Goal: Information Seeking & Learning: Learn about a topic

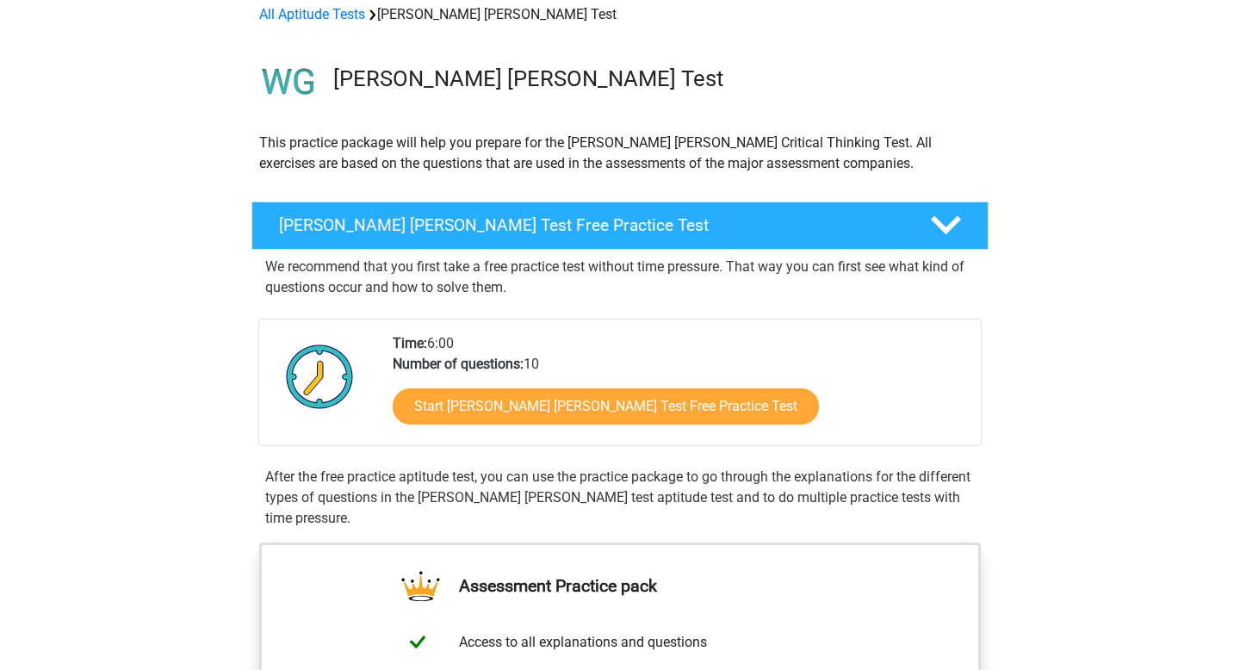
scroll to position [96, 0]
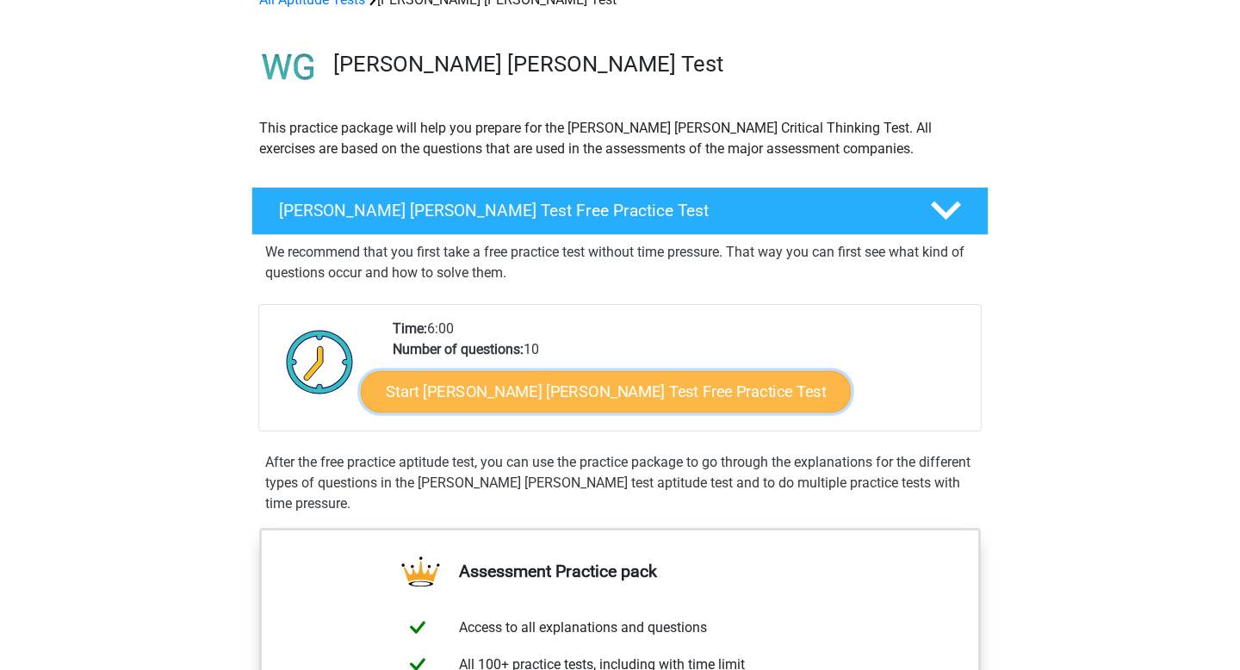
click at [498, 389] on link "Start Watson Glaser Test Free Practice Test" at bounding box center [606, 391] width 490 height 41
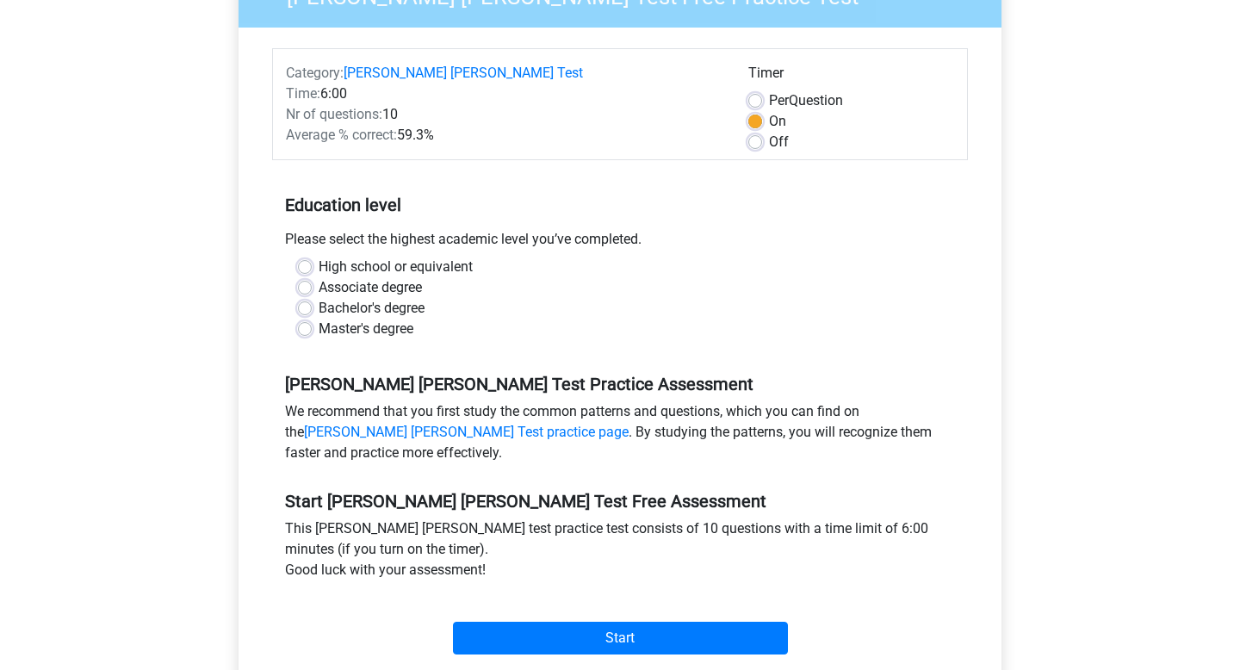
scroll to position [332, 0]
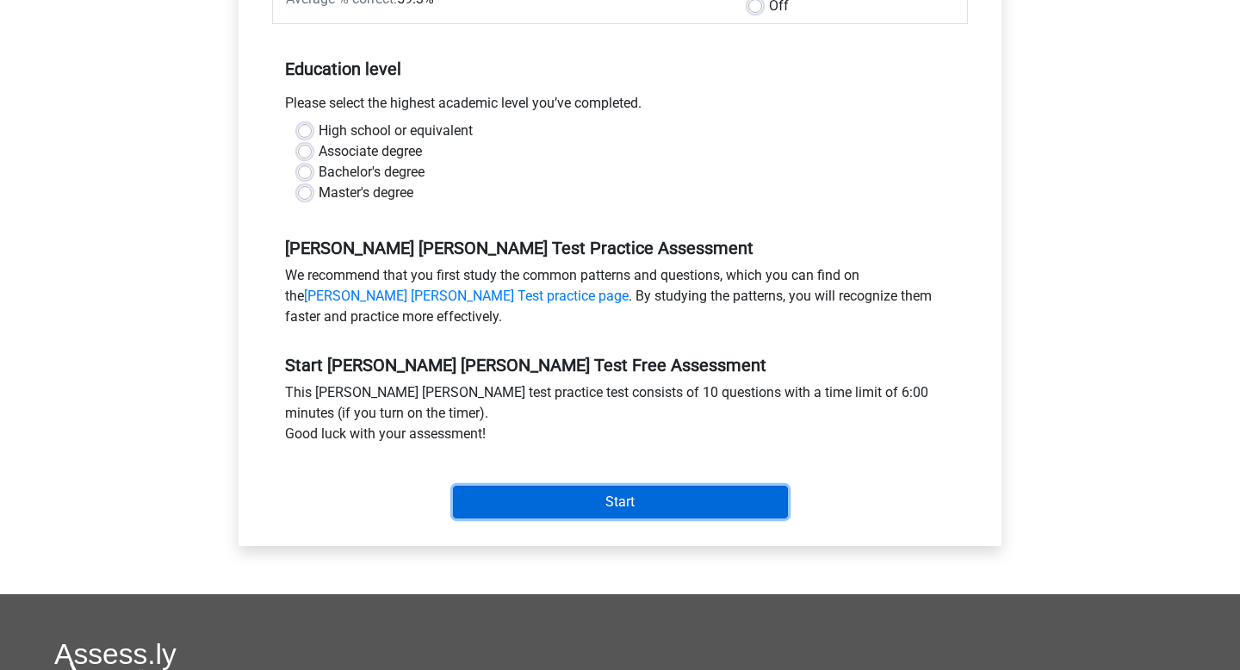
click at [612, 486] on input "Start" at bounding box center [620, 502] width 335 height 33
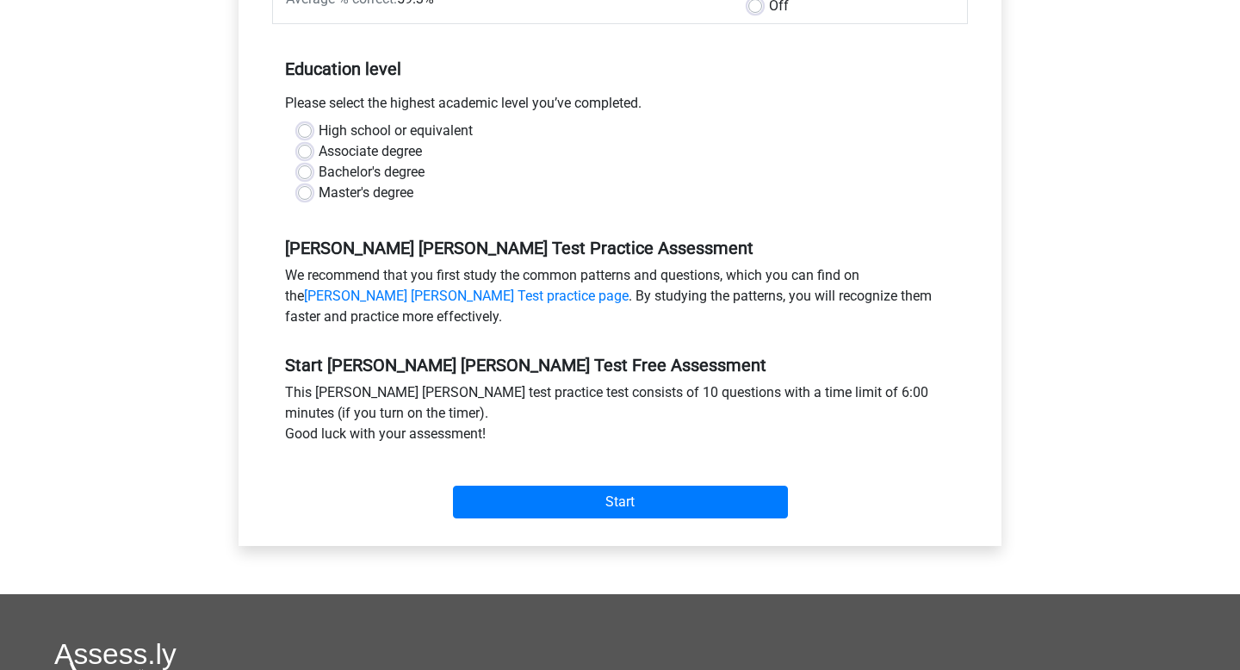
click at [520, 99] on div "Please select the highest academic level you’ve completed." at bounding box center [620, 107] width 696 height 28
click at [319, 182] on label "Master's degree" at bounding box center [366, 192] width 95 height 21
click at [306, 182] on input "Master's degree" at bounding box center [305, 190] width 14 height 17
radio input "true"
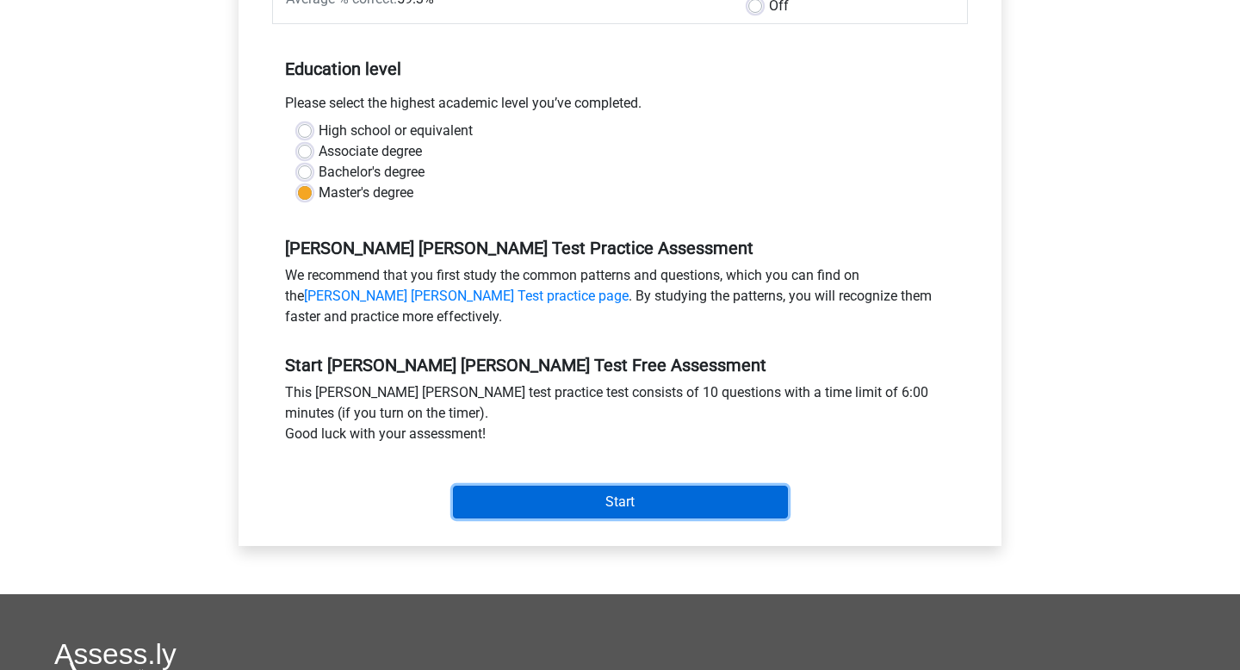
click at [628, 486] on input "Start" at bounding box center [620, 502] width 335 height 33
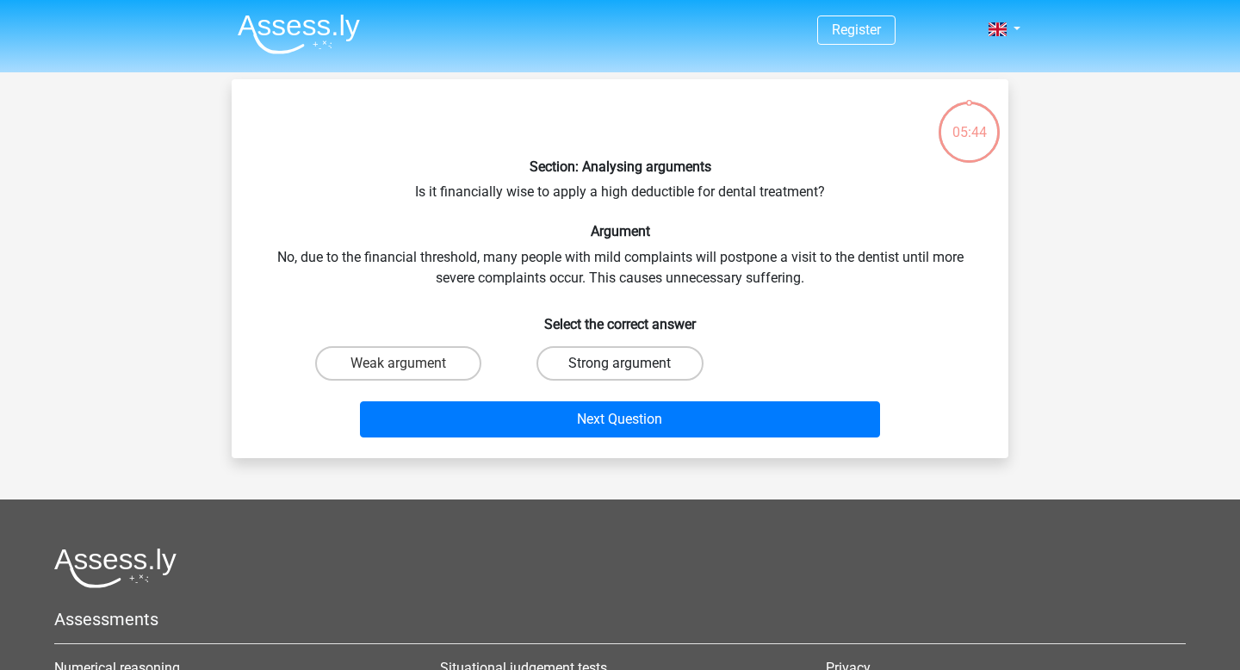
click at [607, 366] on label "Strong argument" at bounding box center [619, 363] width 166 height 34
click at [620, 366] on input "Strong argument" at bounding box center [625, 368] width 11 height 11
radio input "true"
click at [427, 365] on label "Weak argument" at bounding box center [398, 363] width 166 height 34
click at [410, 365] on input "Weak argument" at bounding box center [404, 368] width 11 height 11
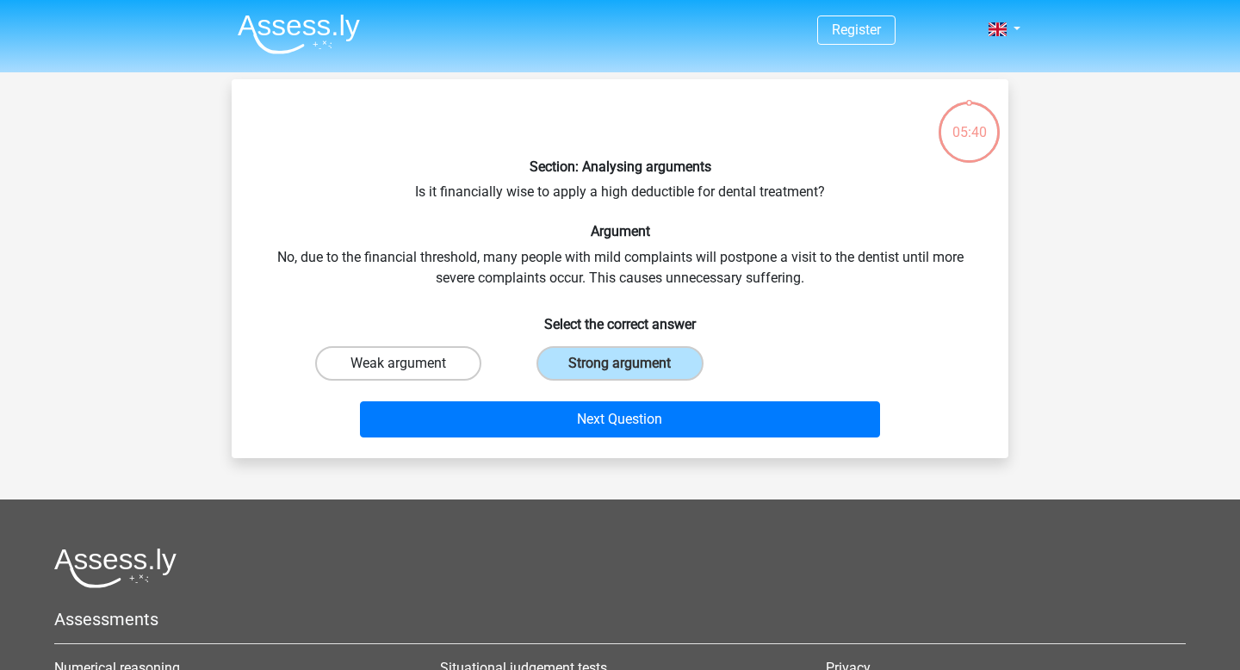
radio input "true"
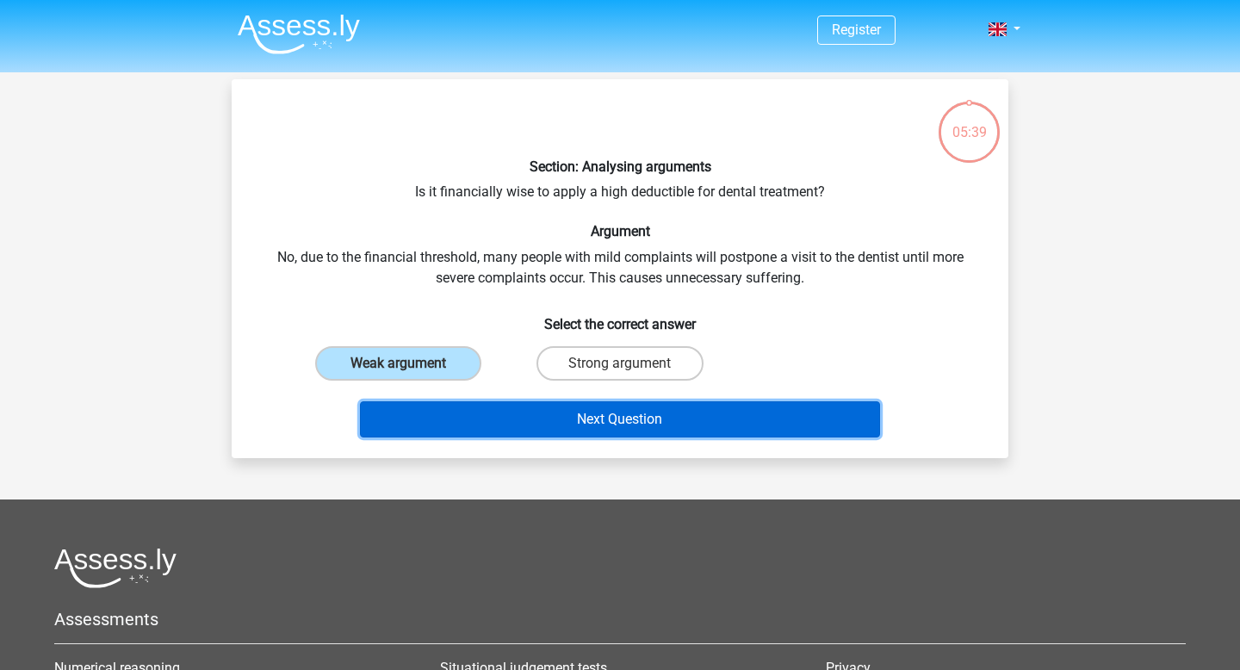
click at [575, 416] on button "Next Question" at bounding box center [620, 419] width 521 height 36
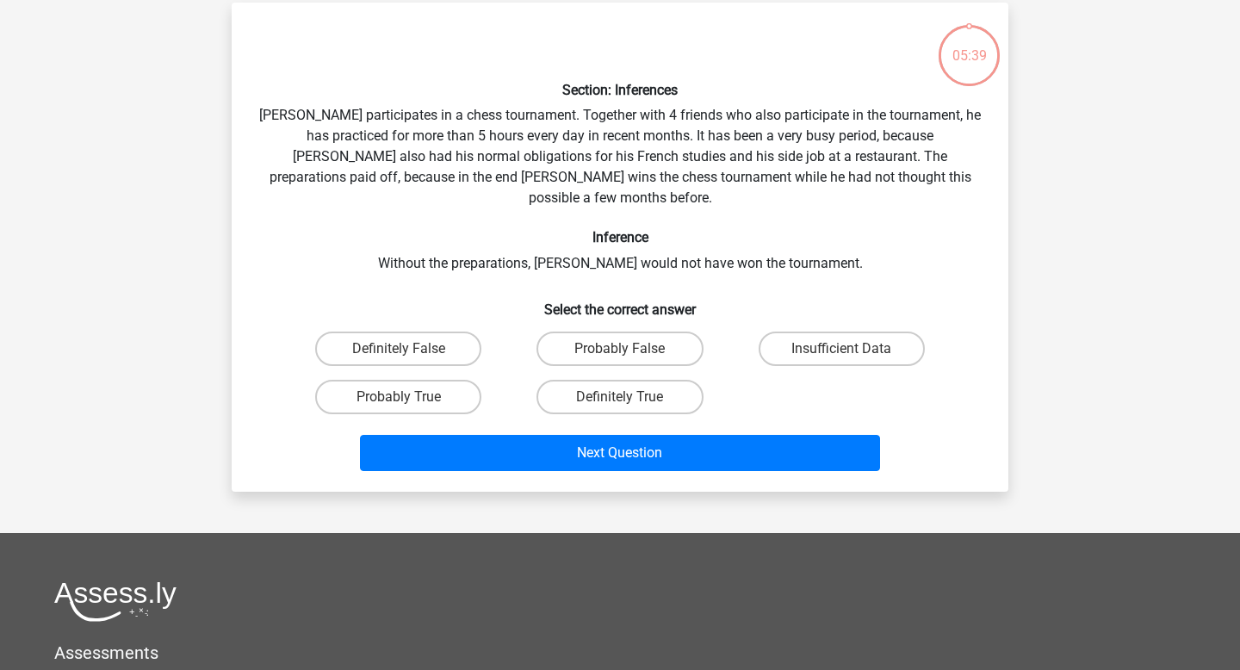
scroll to position [79, 0]
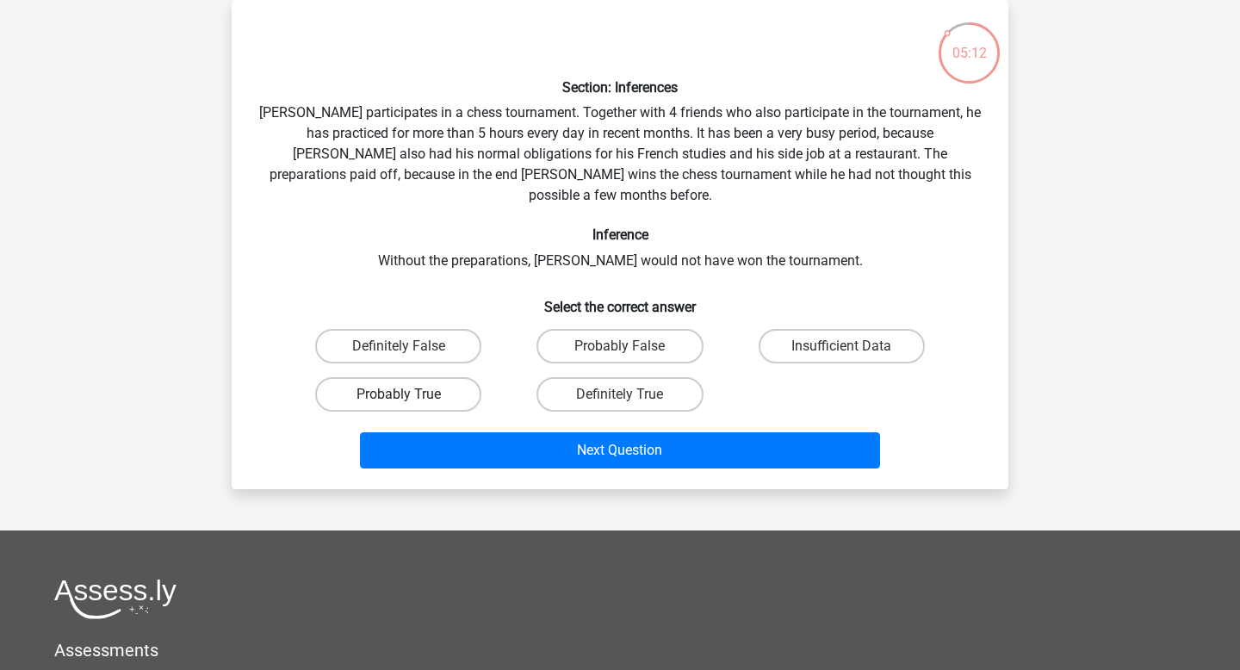
click at [438, 377] on label "Probably True" at bounding box center [398, 394] width 166 height 34
click at [410, 394] on input "Probably True" at bounding box center [404, 399] width 11 height 11
radio input "true"
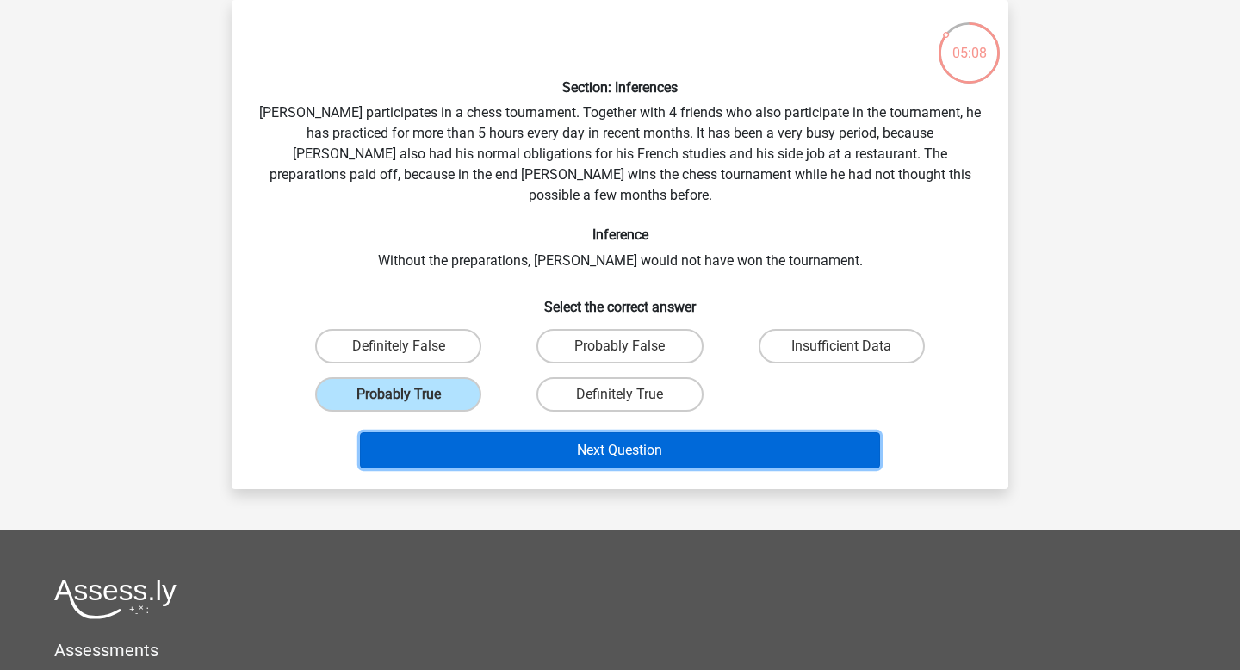
click at [486, 432] on button "Next Question" at bounding box center [620, 450] width 521 height 36
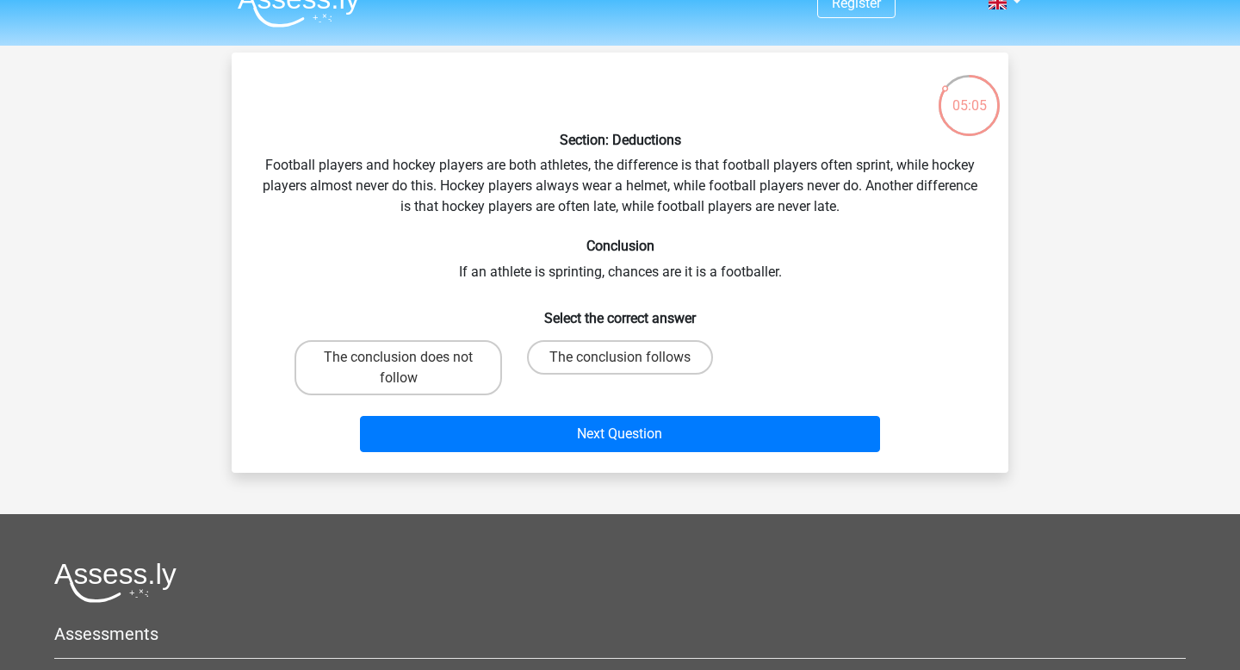
scroll to position [0, 0]
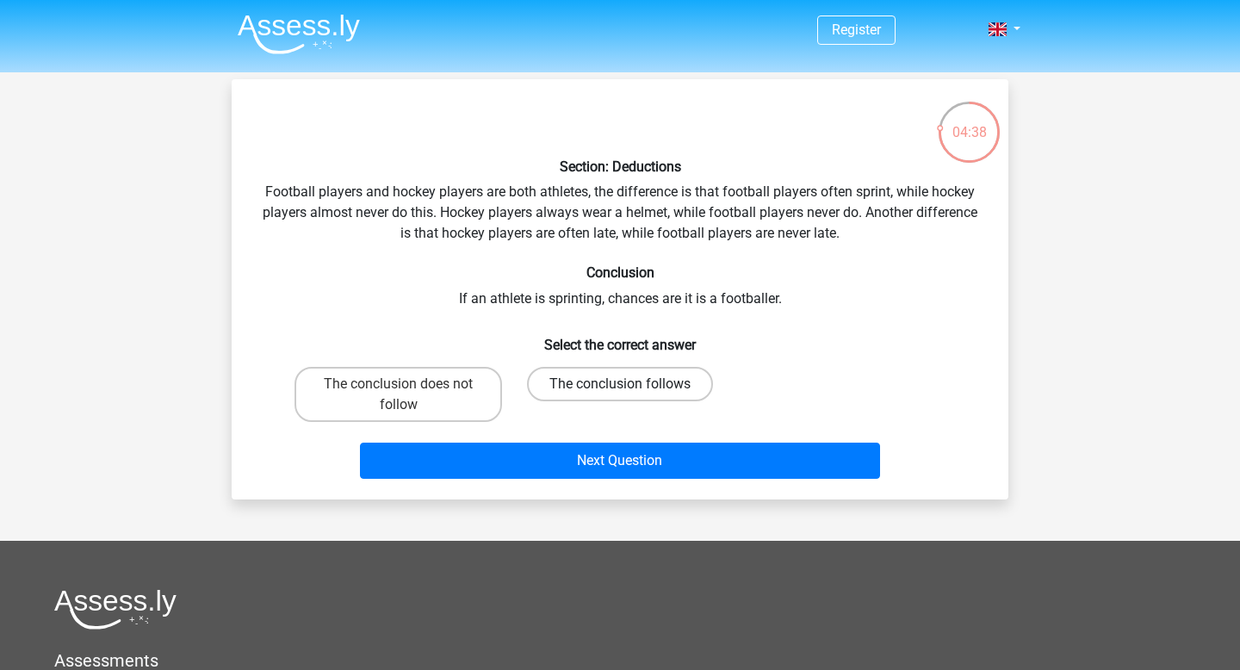
click at [586, 382] on label "The conclusion follows" at bounding box center [620, 384] width 186 height 34
click at [620, 384] on input "The conclusion follows" at bounding box center [625, 389] width 11 height 11
radio input "true"
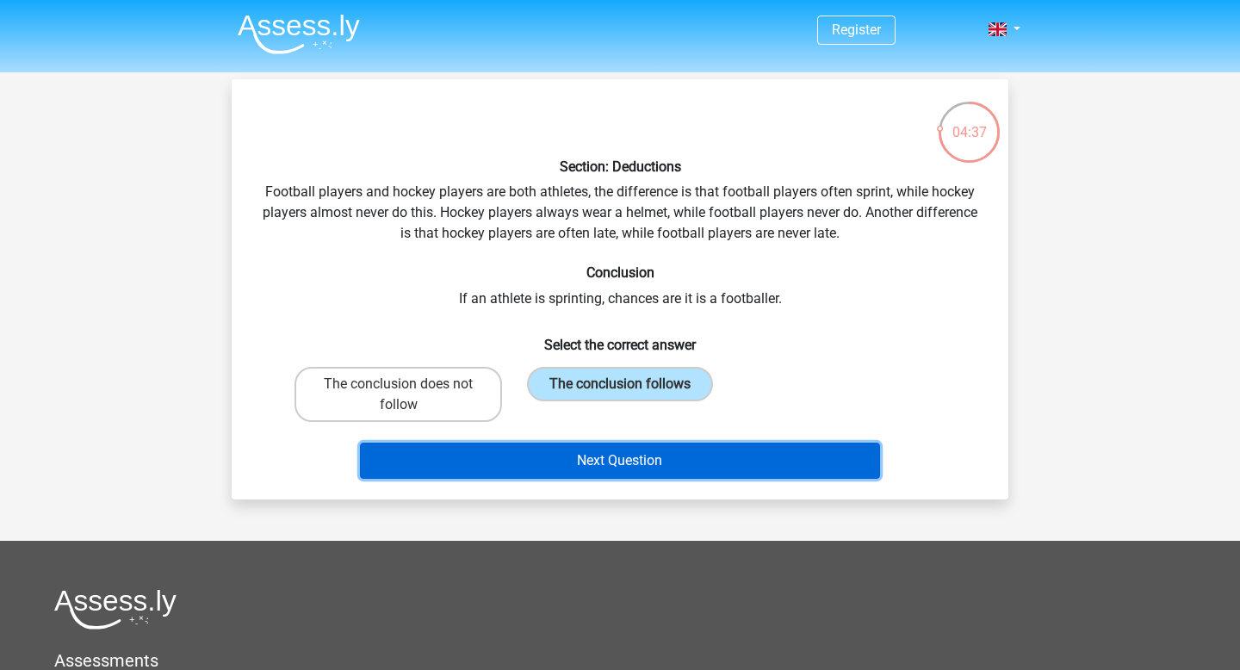
click at [598, 451] on button "Next Question" at bounding box center [620, 460] width 521 height 36
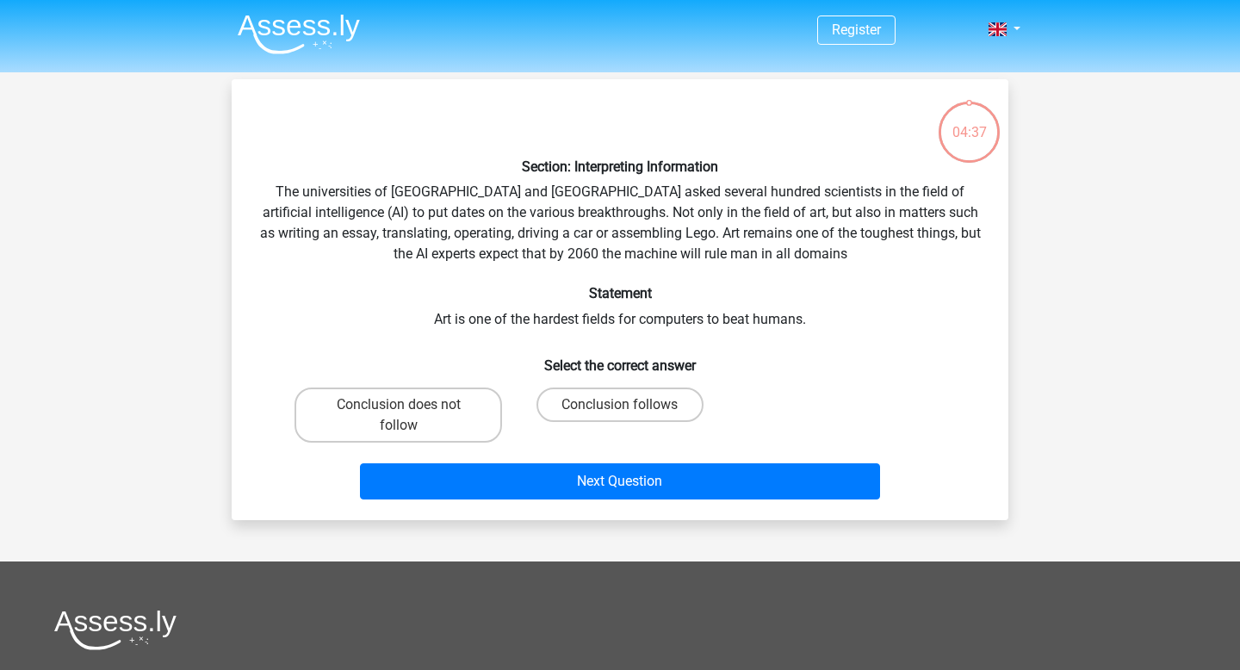
scroll to position [79, 0]
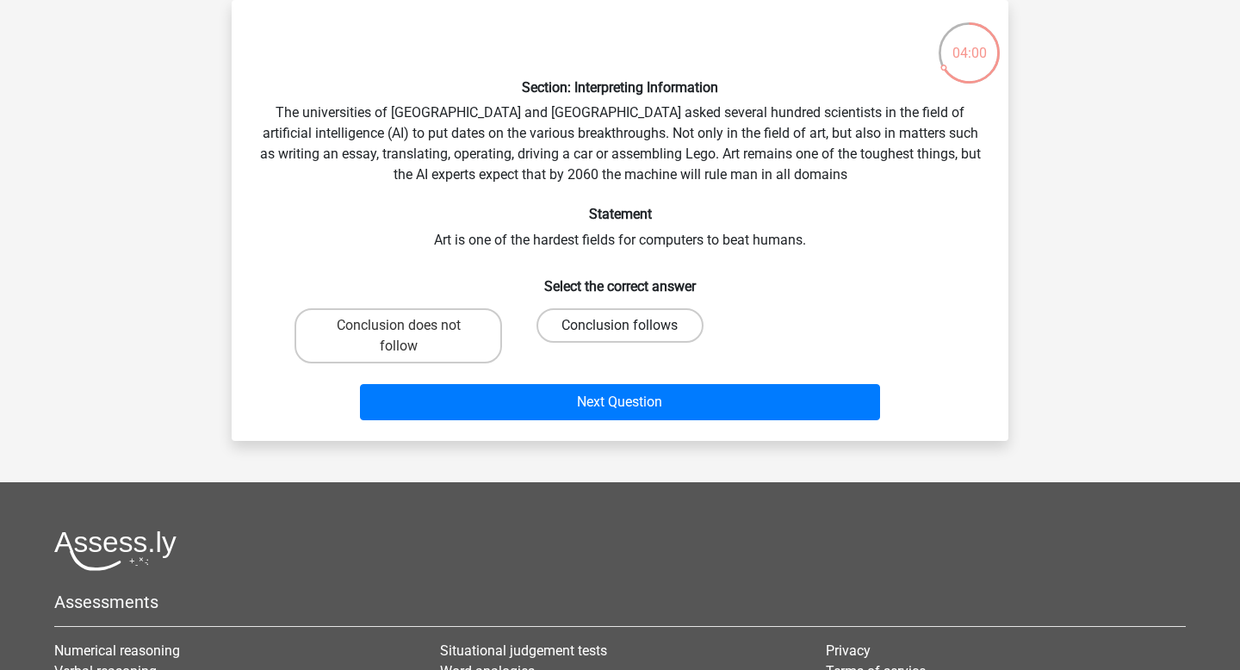
click at [631, 324] on label "Conclusion follows" at bounding box center [619, 325] width 166 height 34
click at [631, 325] on input "Conclusion follows" at bounding box center [625, 330] width 11 height 11
radio input "true"
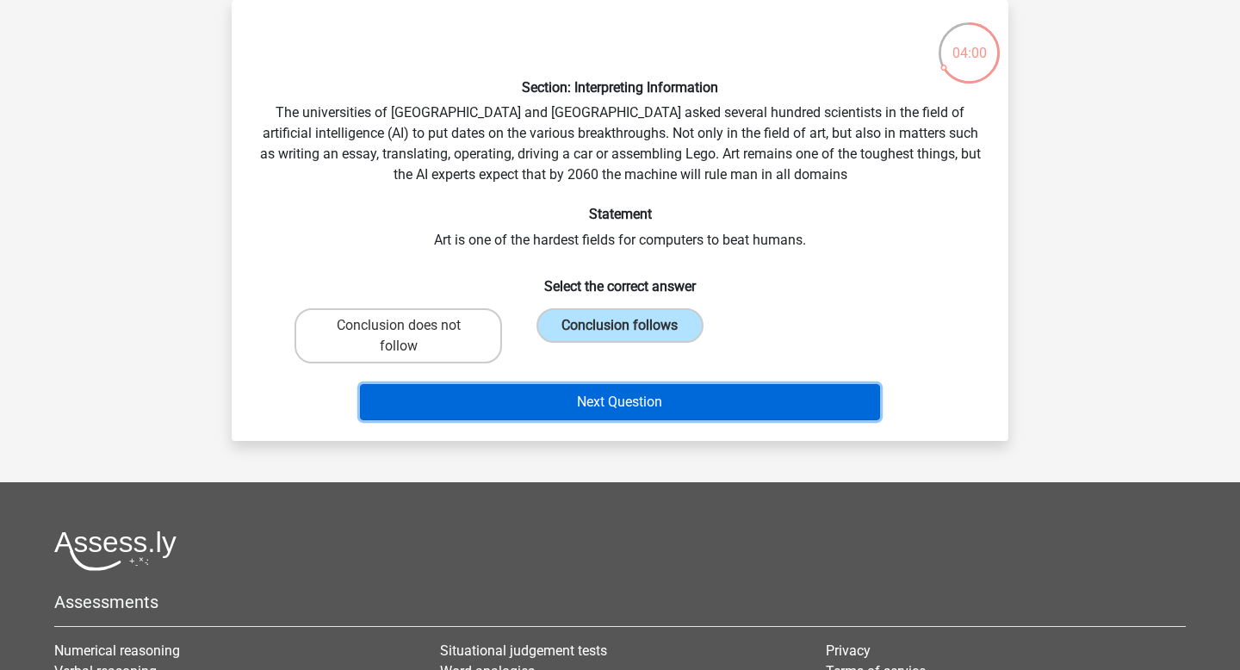
click at [642, 386] on button "Next Question" at bounding box center [620, 402] width 521 height 36
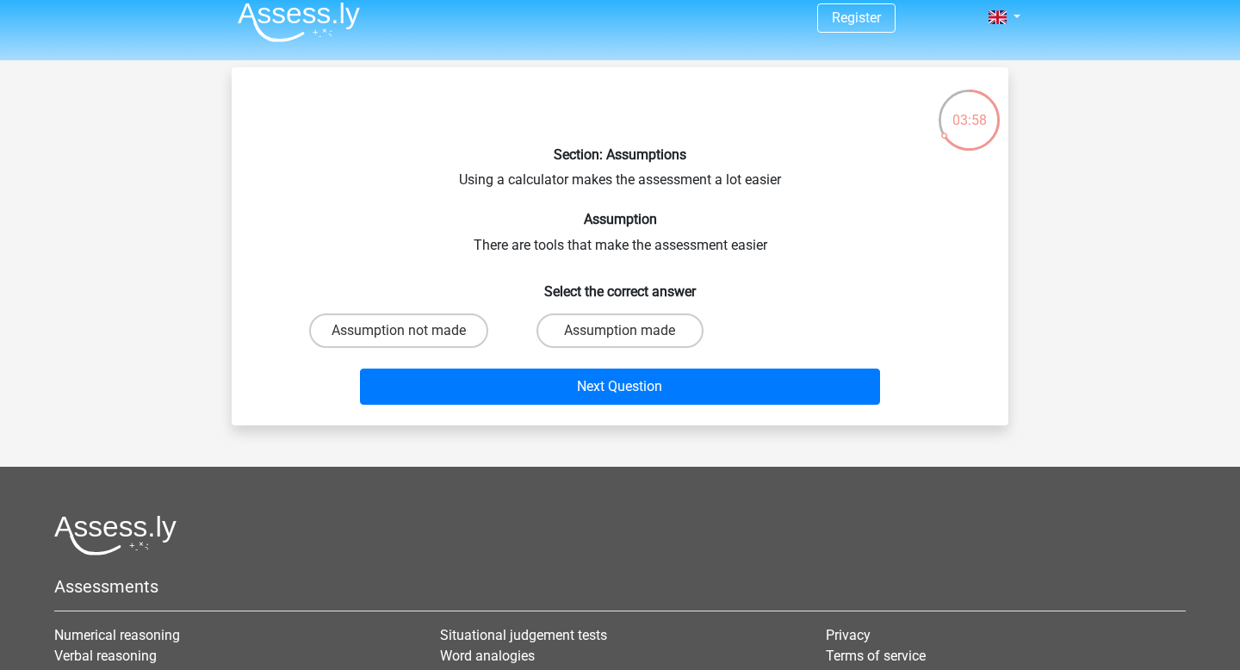
scroll to position [0, 0]
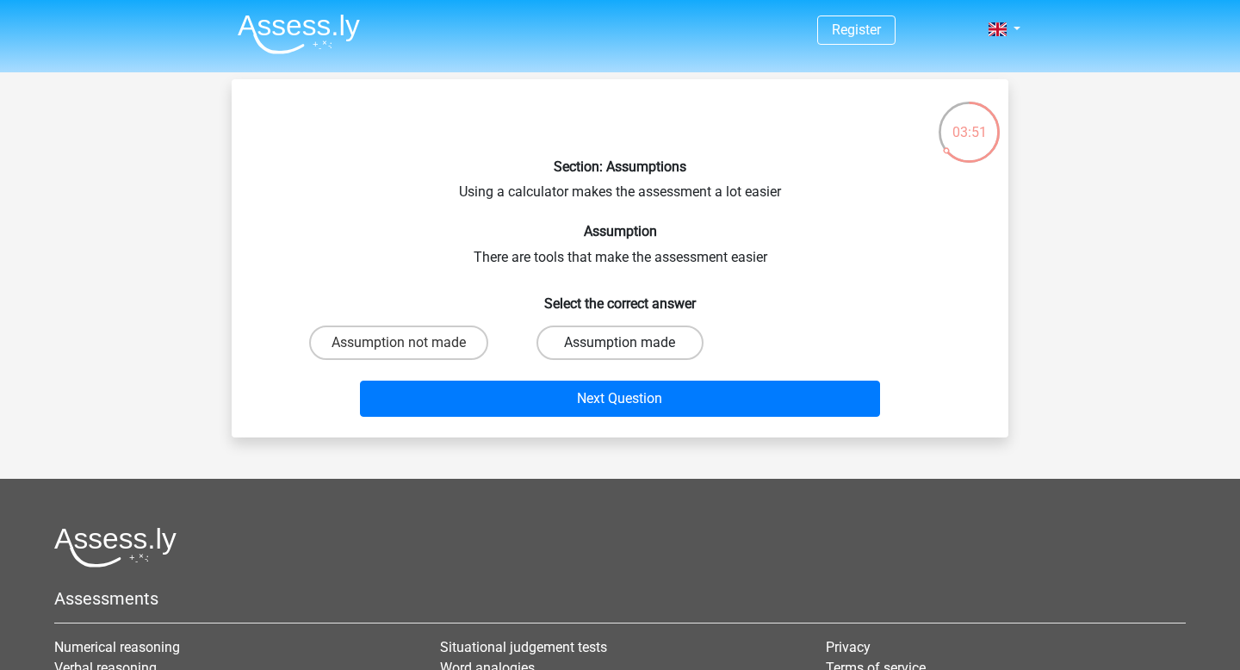
click at [633, 344] on label "Assumption made" at bounding box center [619, 342] width 166 height 34
click at [631, 344] on input "Assumption made" at bounding box center [625, 348] width 11 height 11
radio input "true"
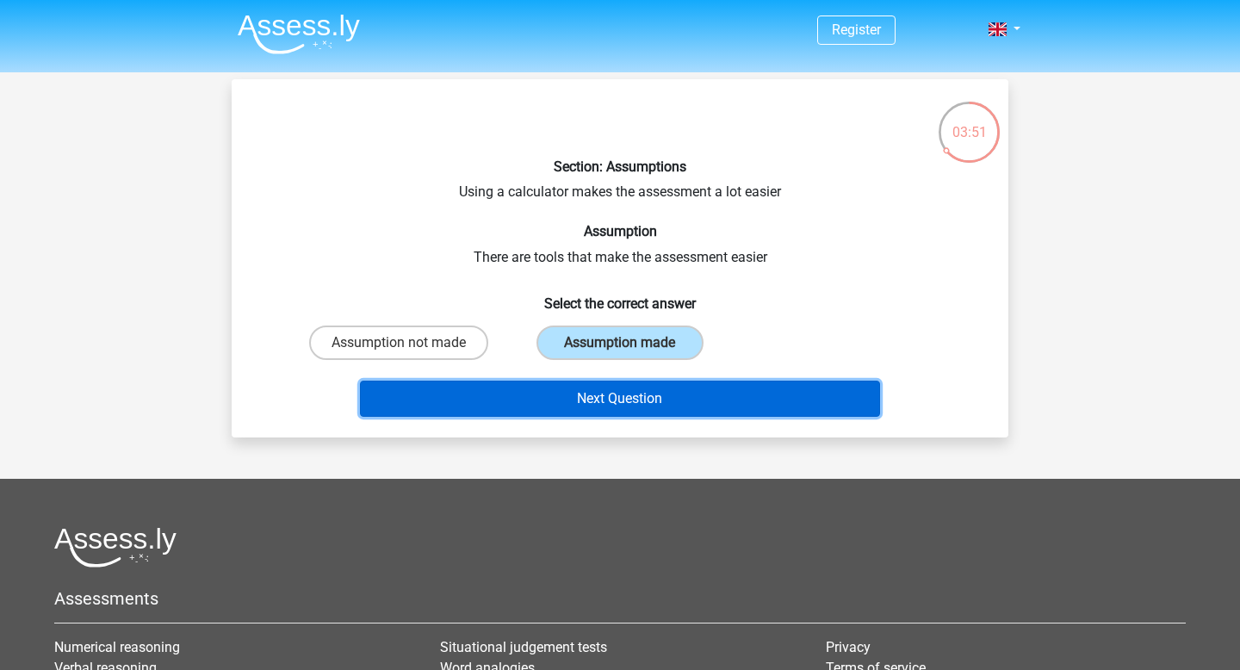
click at [651, 384] on button "Next Question" at bounding box center [620, 398] width 521 height 36
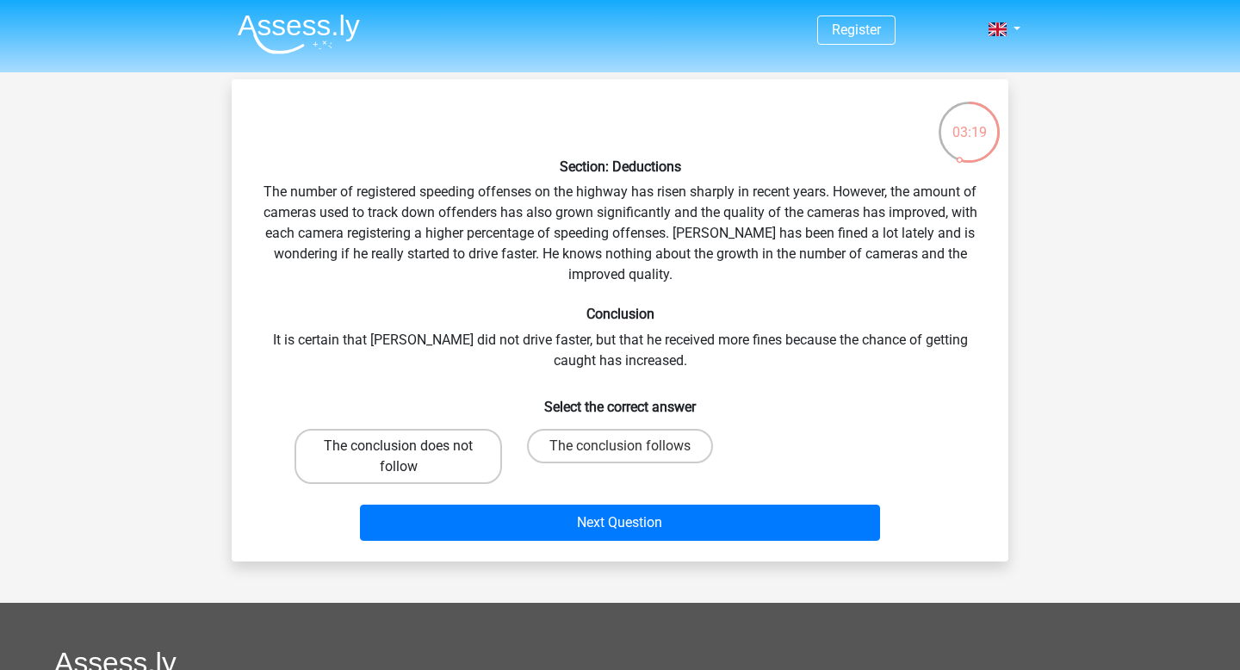
click at [437, 450] on label "The conclusion does not follow" at bounding box center [397, 456] width 207 height 55
click at [410, 450] on input "The conclusion does not follow" at bounding box center [404, 451] width 11 height 11
radio input "true"
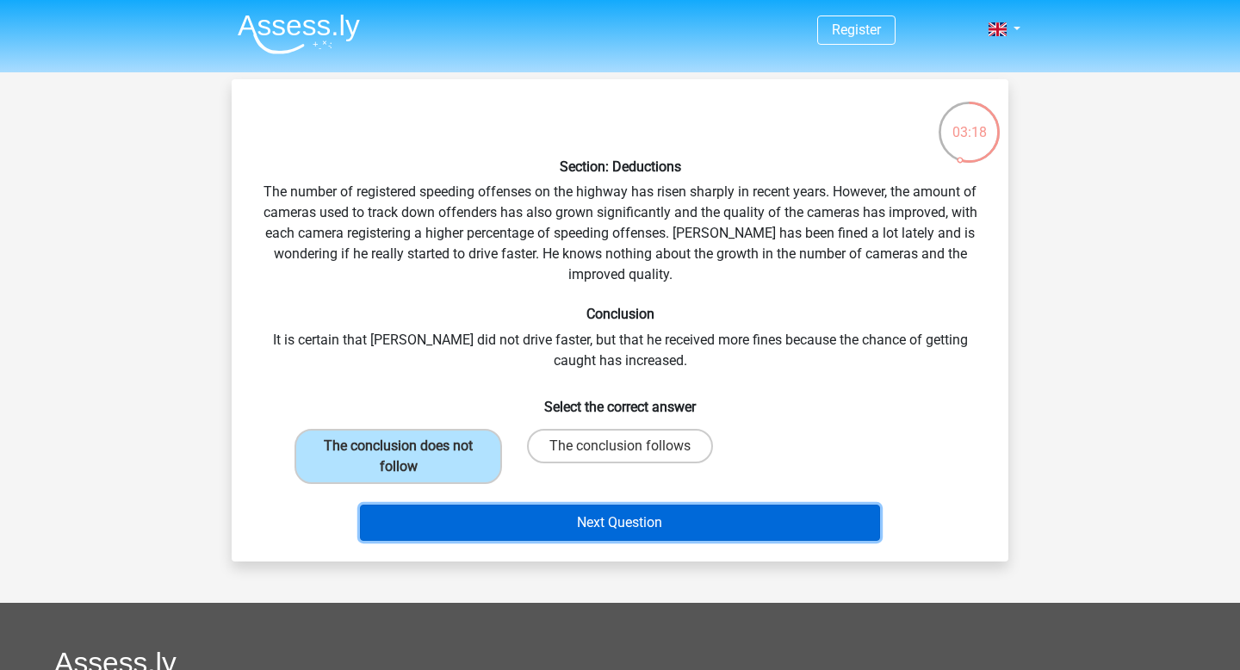
click at [512, 508] on button "Next Question" at bounding box center [620, 522] width 521 height 36
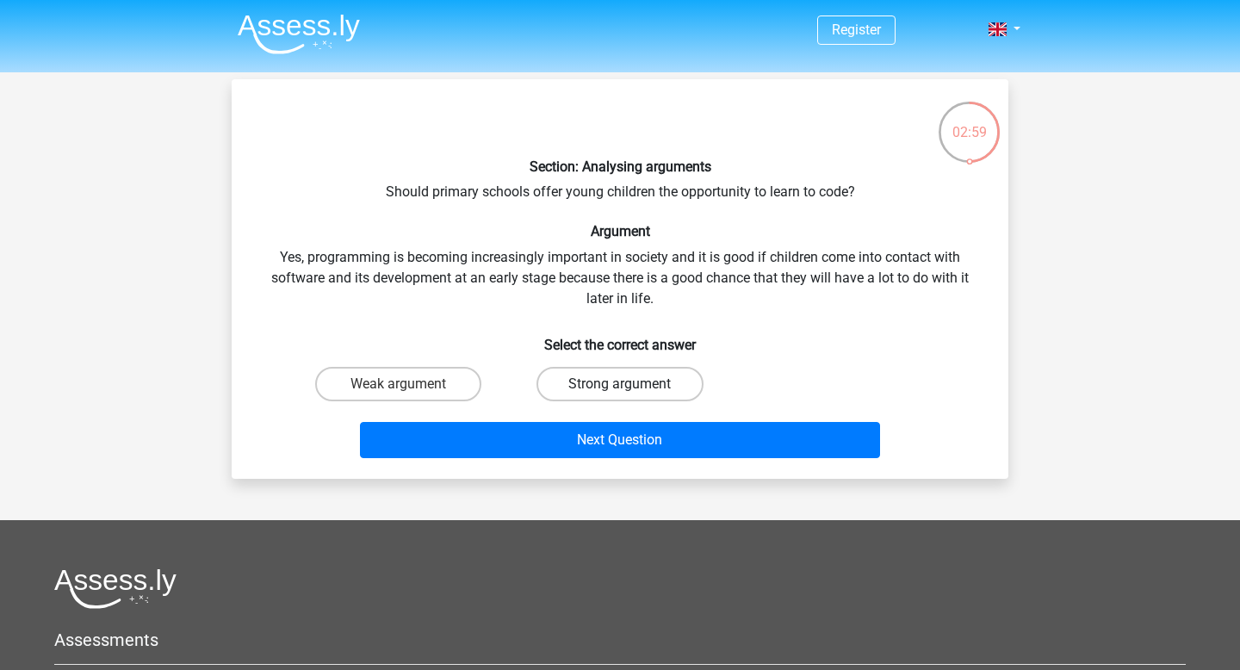
click at [661, 380] on label "Strong argument" at bounding box center [619, 384] width 166 height 34
click at [631, 384] on input "Strong argument" at bounding box center [625, 389] width 11 height 11
radio input "true"
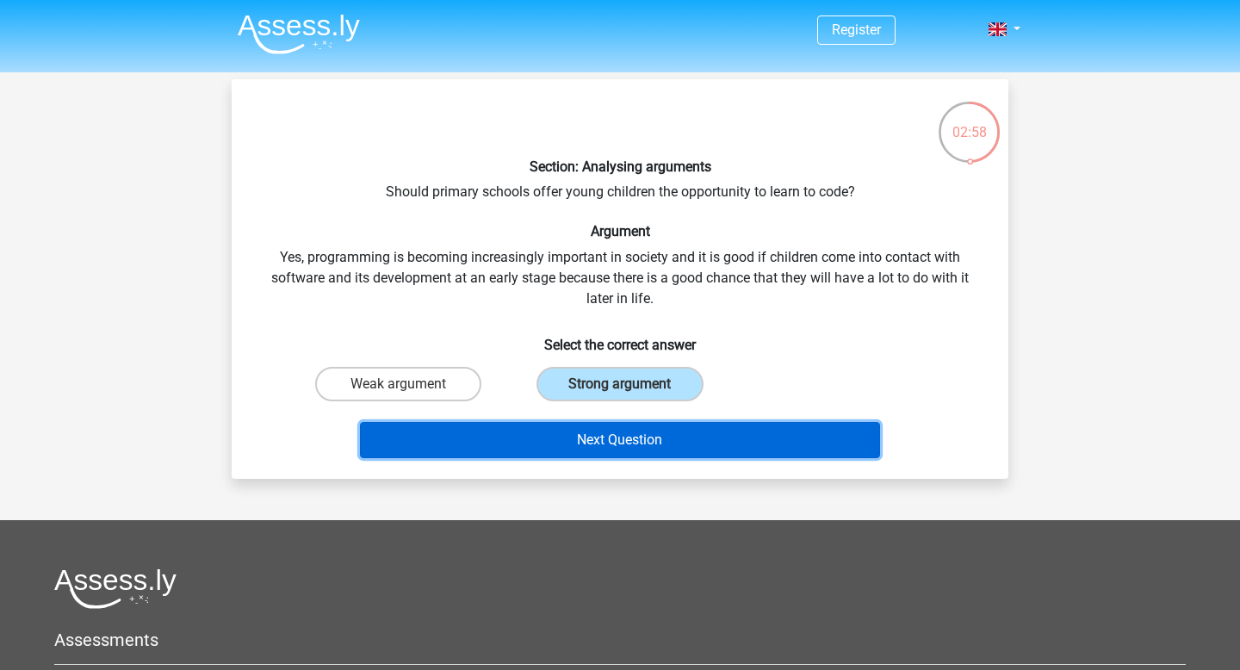
click at [658, 433] on button "Next Question" at bounding box center [620, 440] width 521 height 36
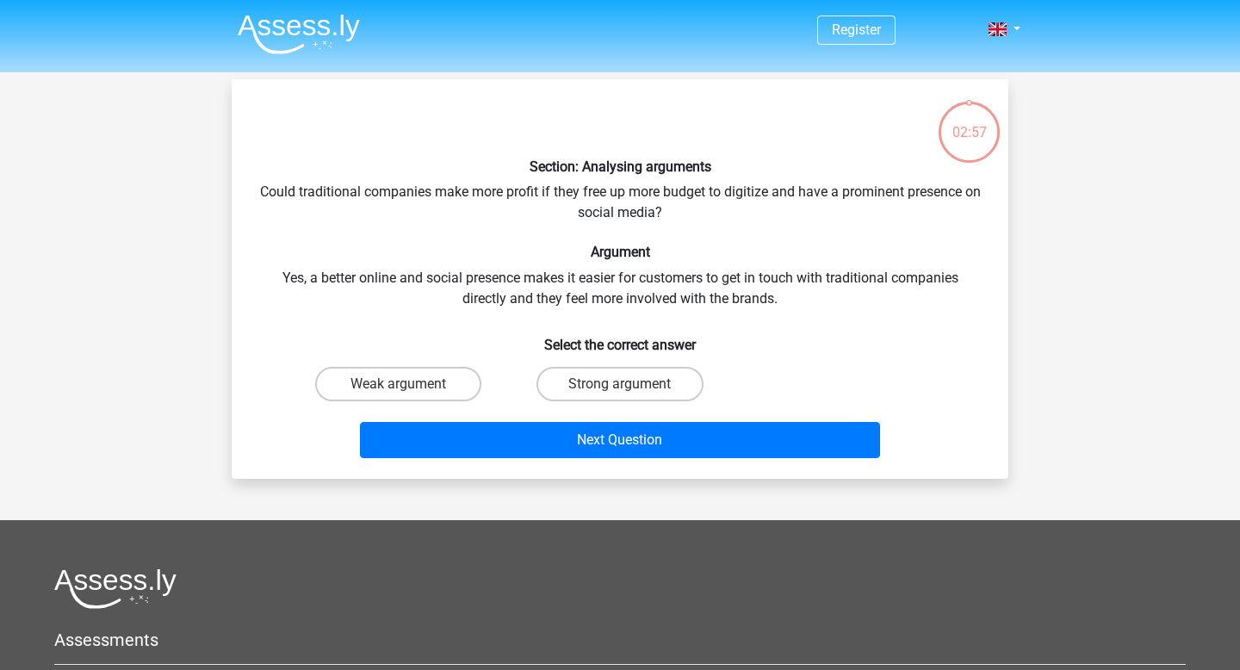
scroll to position [79, 0]
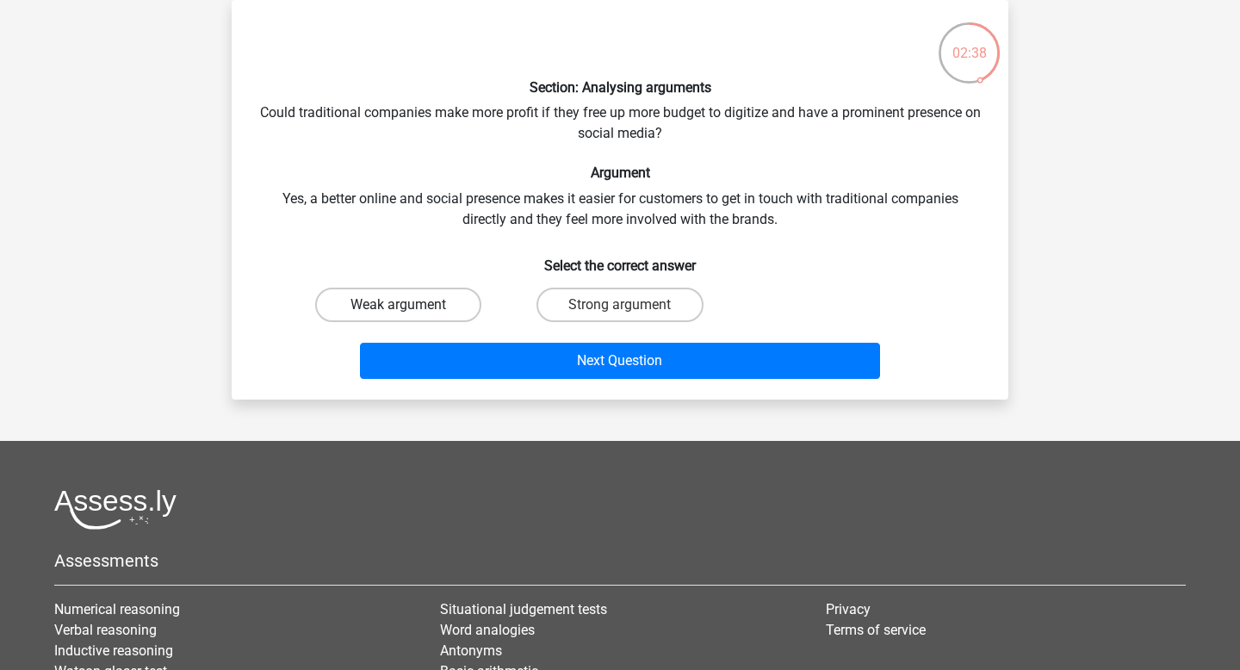
click at [464, 298] on label "Weak argument" at bounding box center [398, 305] width 166 height 34
click at [410, 305] on input "Weak argument" at bounding box center [404, 310] width 11 height 11
radio input "true"
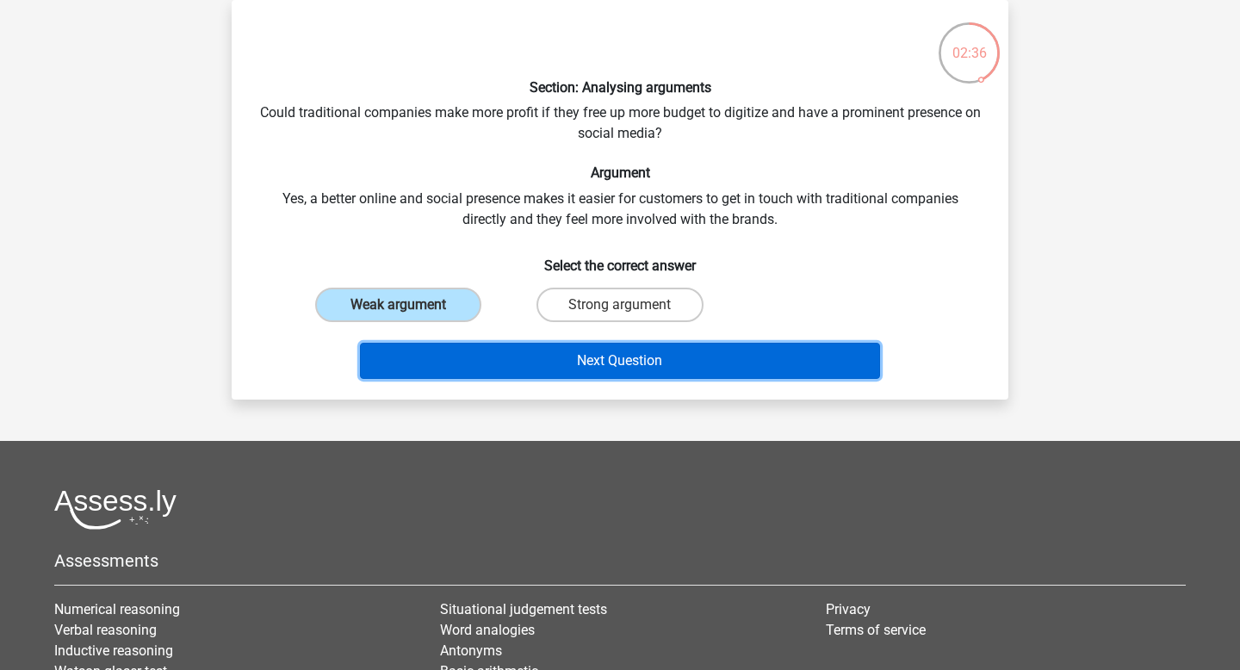
click at [534, 361] on button "Next Question" at bounding box center [620, 361] width 521 height 36
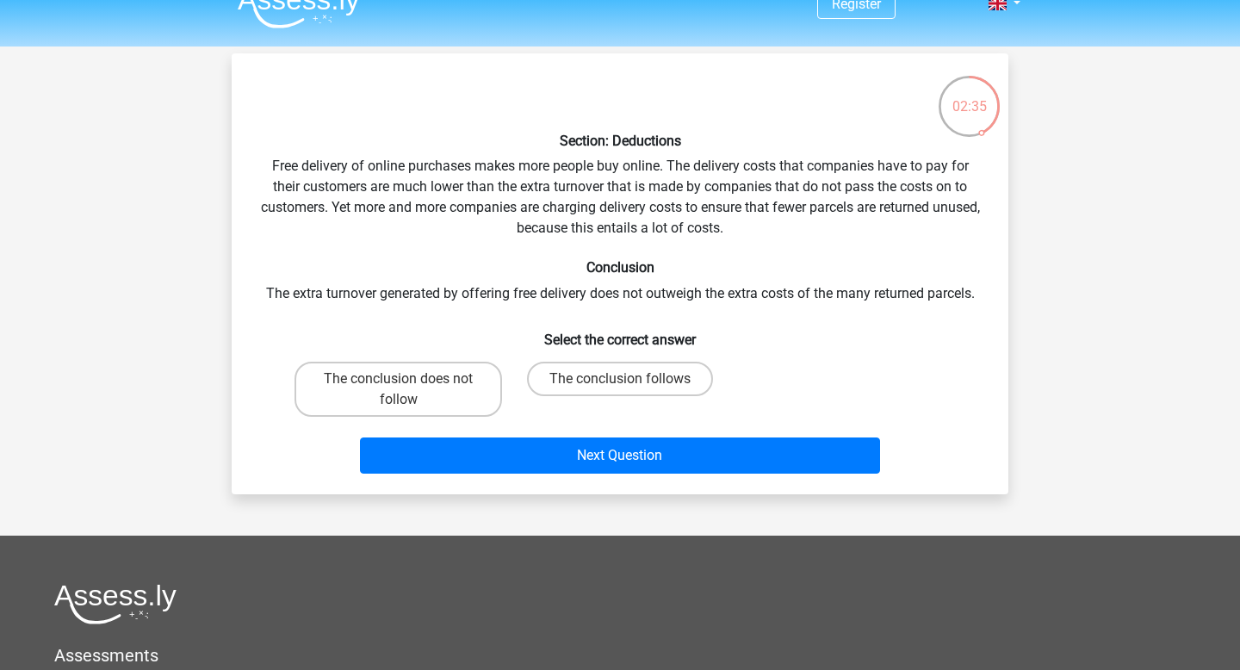
scroll to position [25, 0]
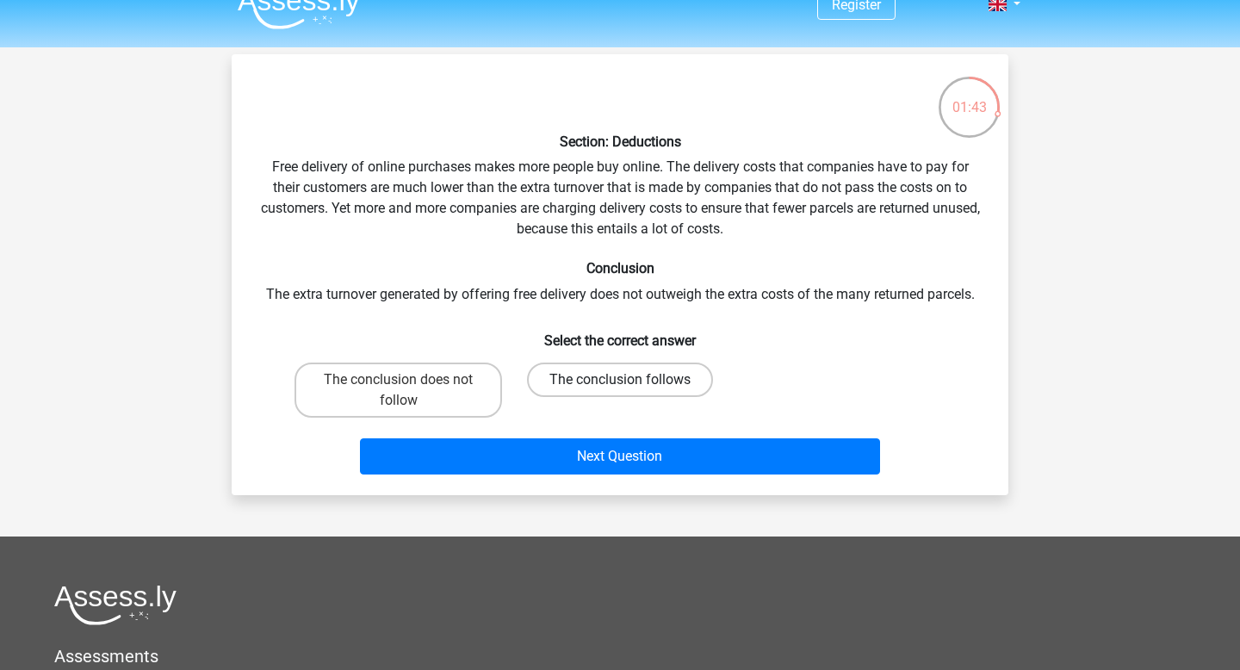
click at [650, 373] on label "The conclusion follows" at bounding box center [620, 379] width 186 height 34
click at [631, 380] on input "The conclusion follows" at bounding box center [625, 385] width 11 height 11
radio input "true"
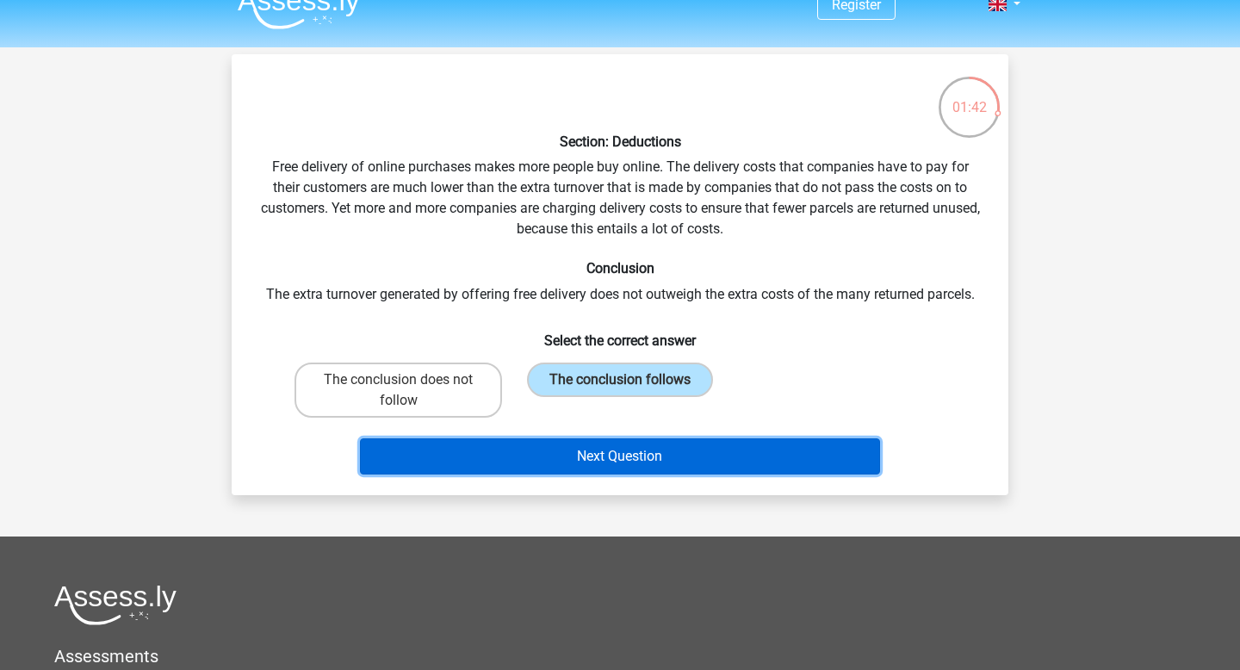
click at [652, 461] on button "Next Question" at bounding box center [620, 456] width 521 height 36
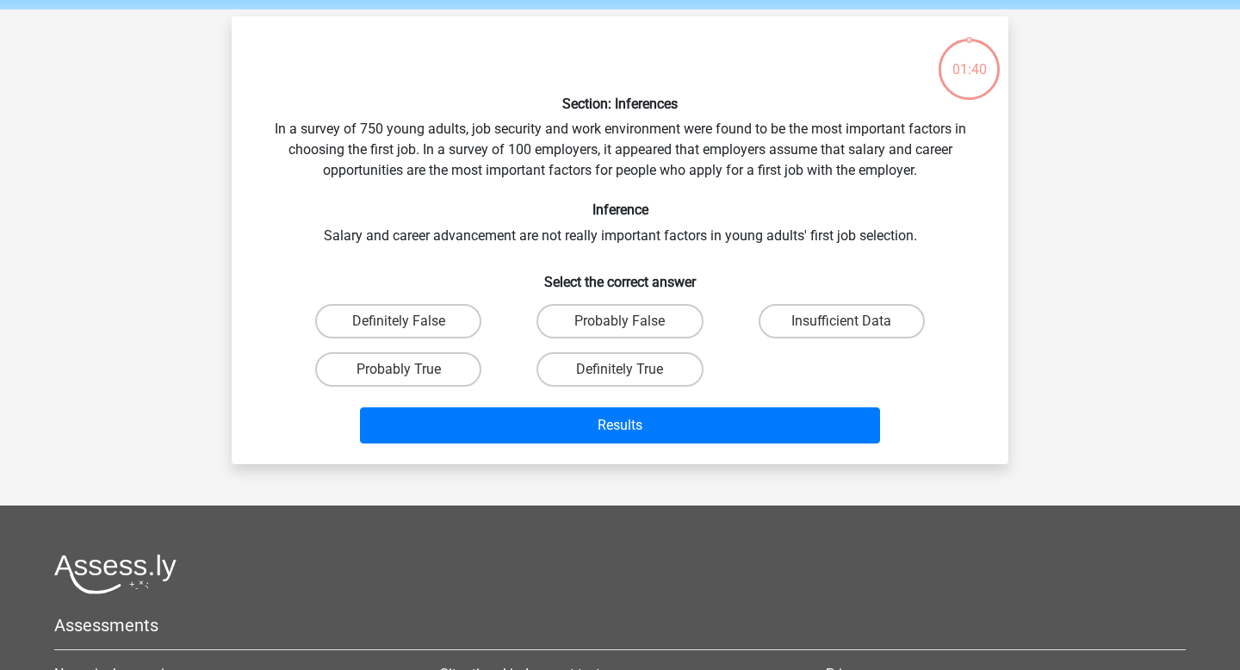
scroll to position [79, 0]
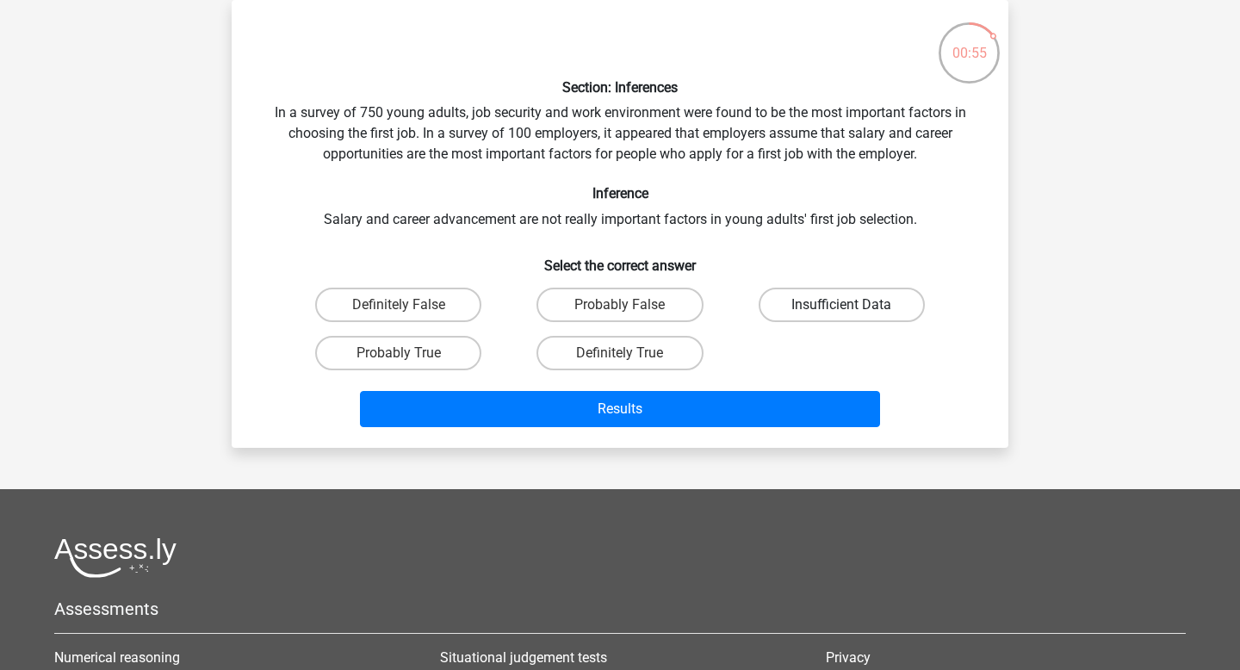
click at [798, 296] on label "Insufficient Data" at bounding box center [841, 305] width 166 height 34
click at [841, 305] on input "Insufficient Data" at bounding box center [846, 310] width 11 height 11
radio input "true"
click at [387, 297] on label "Definitely False" at bounding box center [398, 305] width 166 height 34
click at [399, 305] on input "Definitely False" at bounding box center [404, 310] width 11 height 11
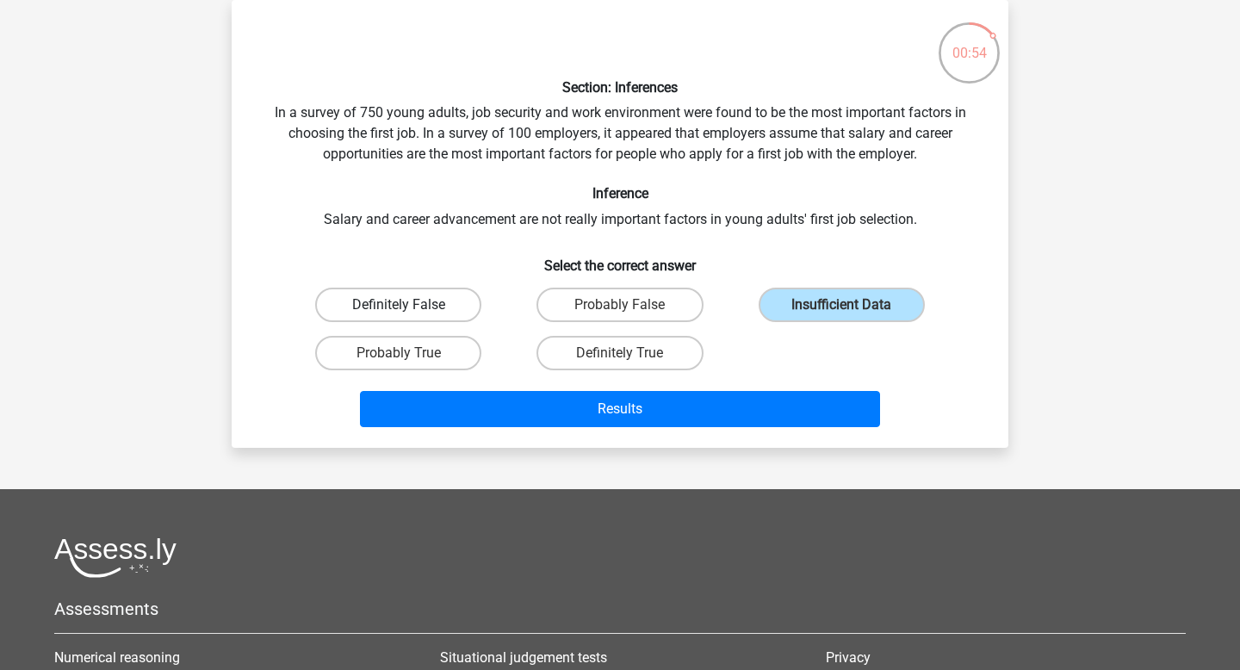
radio input "true"
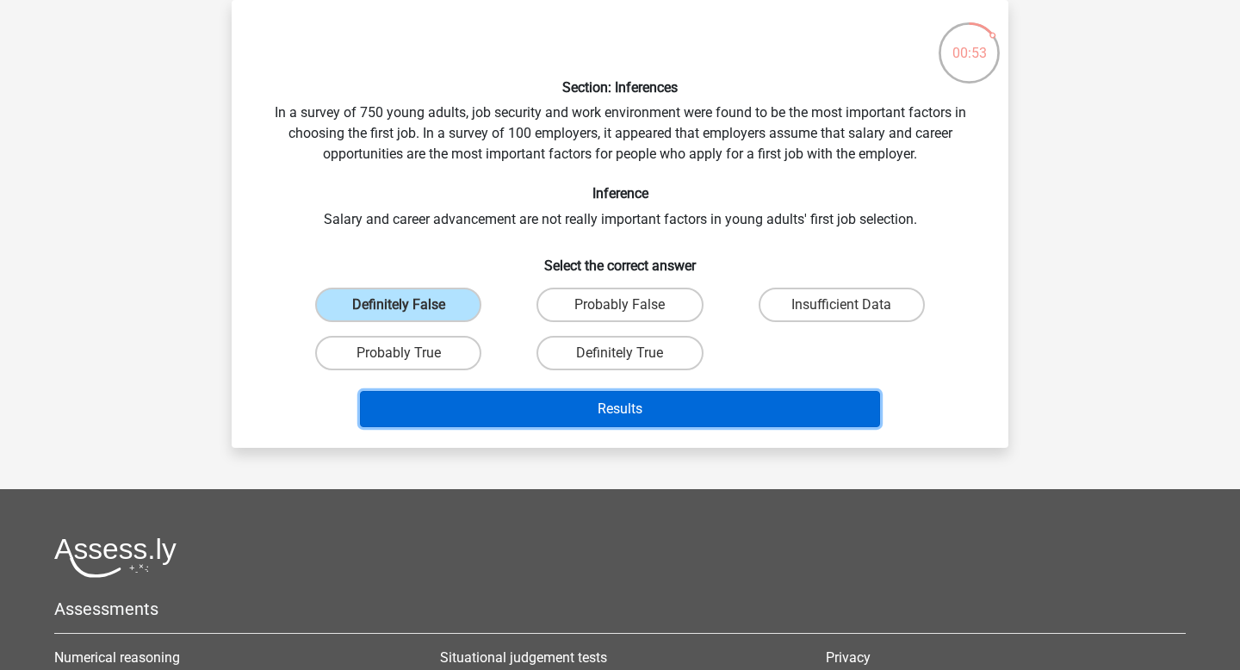
click at [483, 401] on button "Results" at bounding box center [620, 409] width 521 height 36
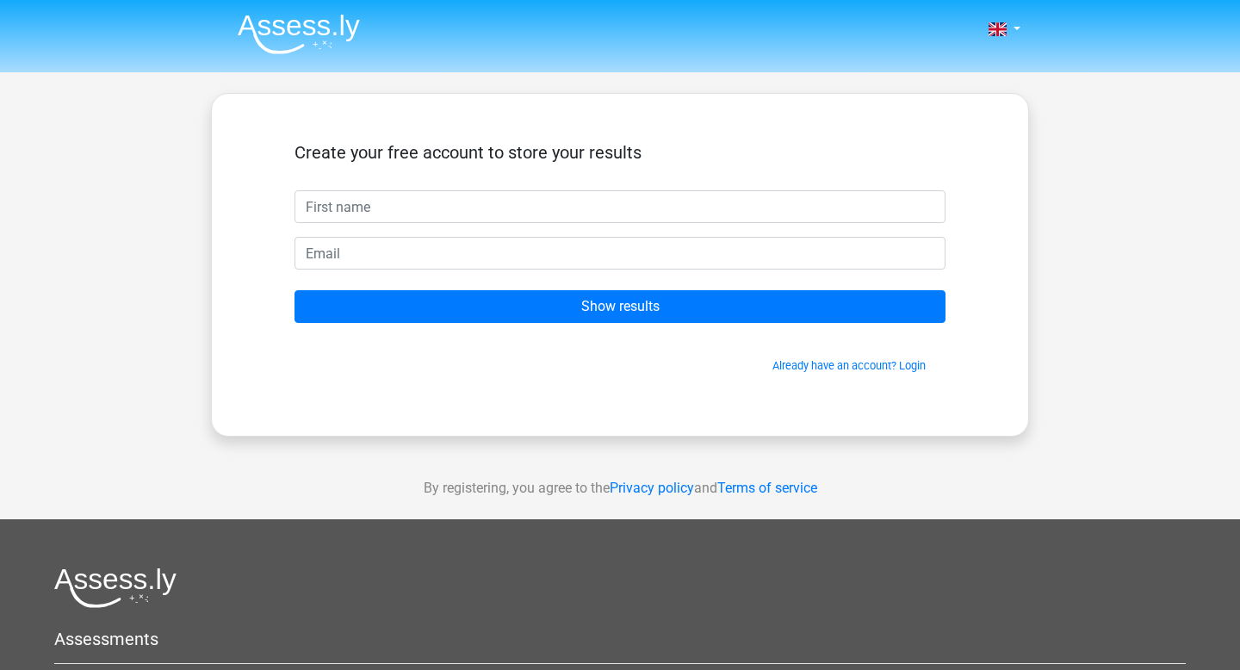
click at [506, 203] on input "text" at bounding box center [619, 206] width 651 height 33
type input "[PERSON_NAME]"
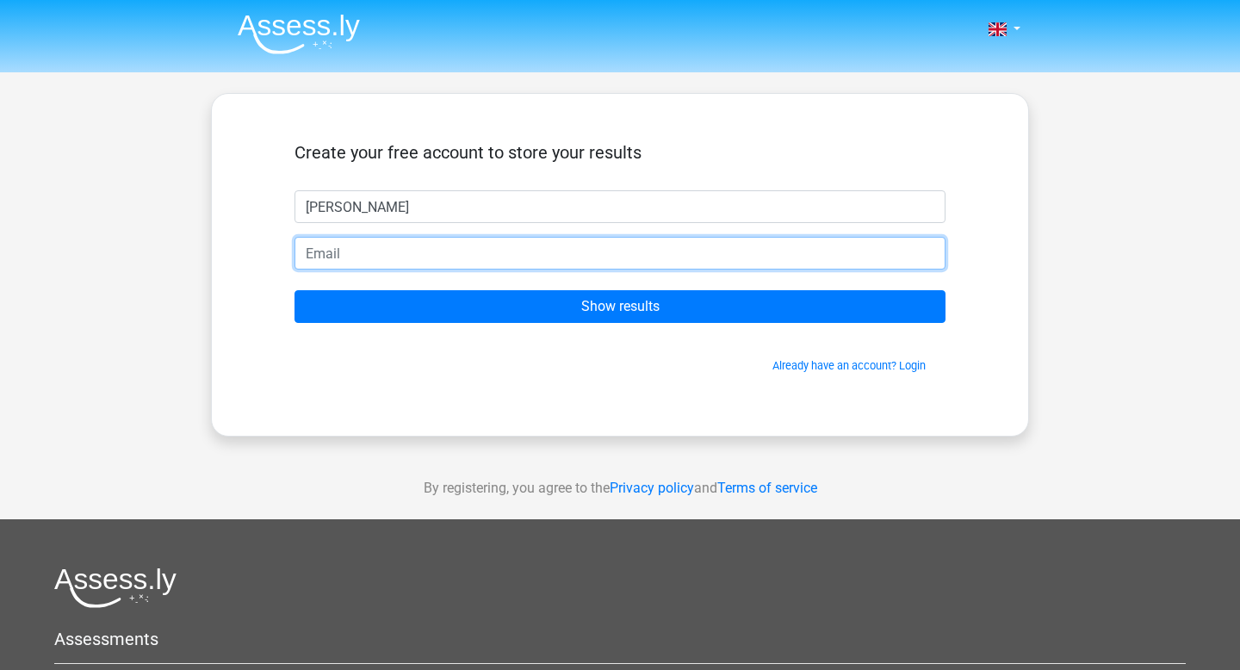
click at [480, 250] on input "email" at bounding box center [619, 253] width 651 height 33
type input "[EMAIL_ADDRESS][DOMAIN_NAME]"
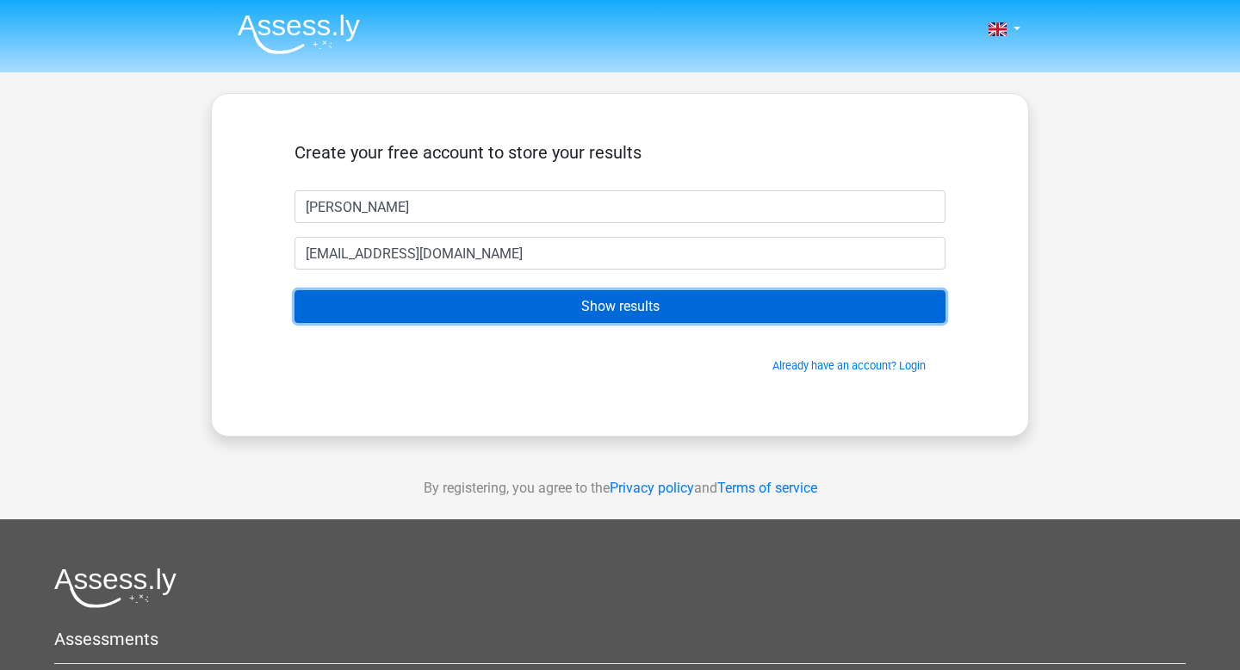
click at [492, 303] on input "Show results" at bounding box center [619, 306] width 651 height 33
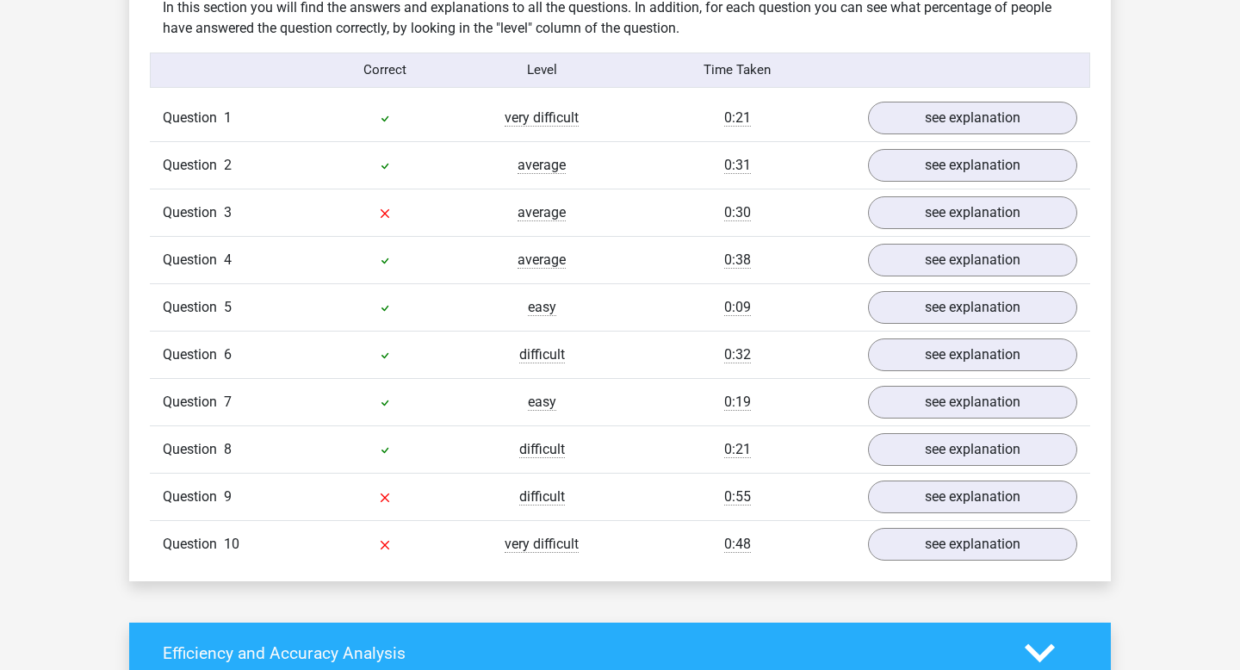
scroll to position [1370, 0]
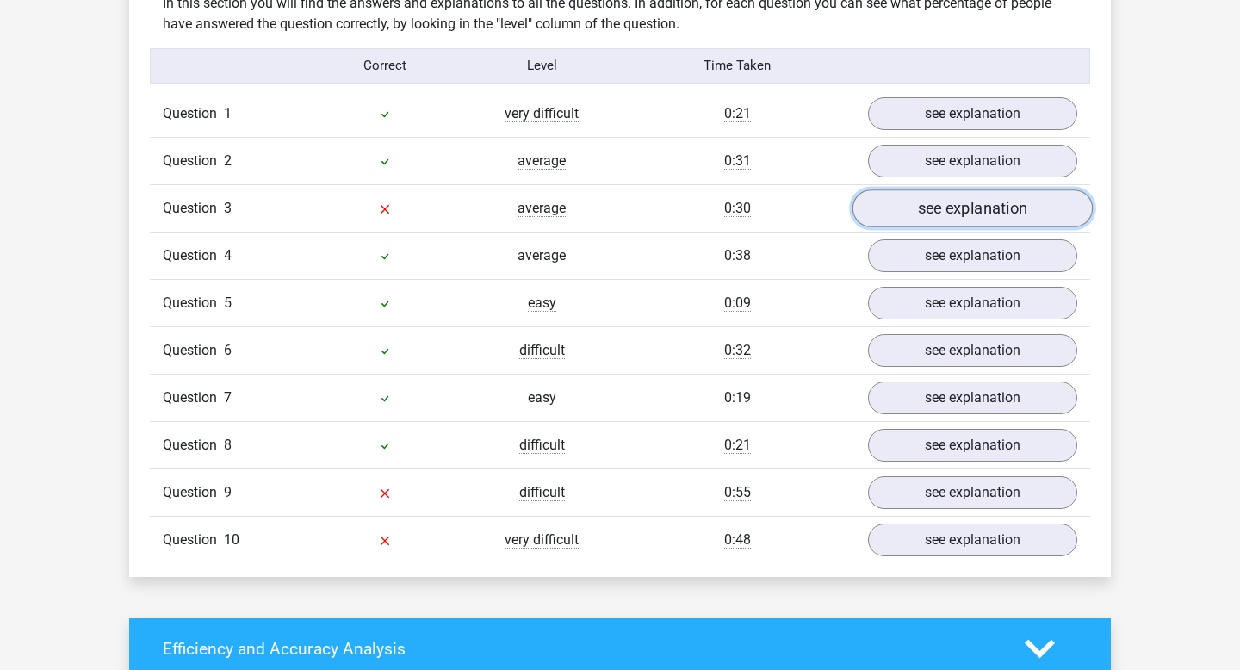
click at [965, 201] on link "see explanation" at bounding box center [972, 208] width 240 height 38
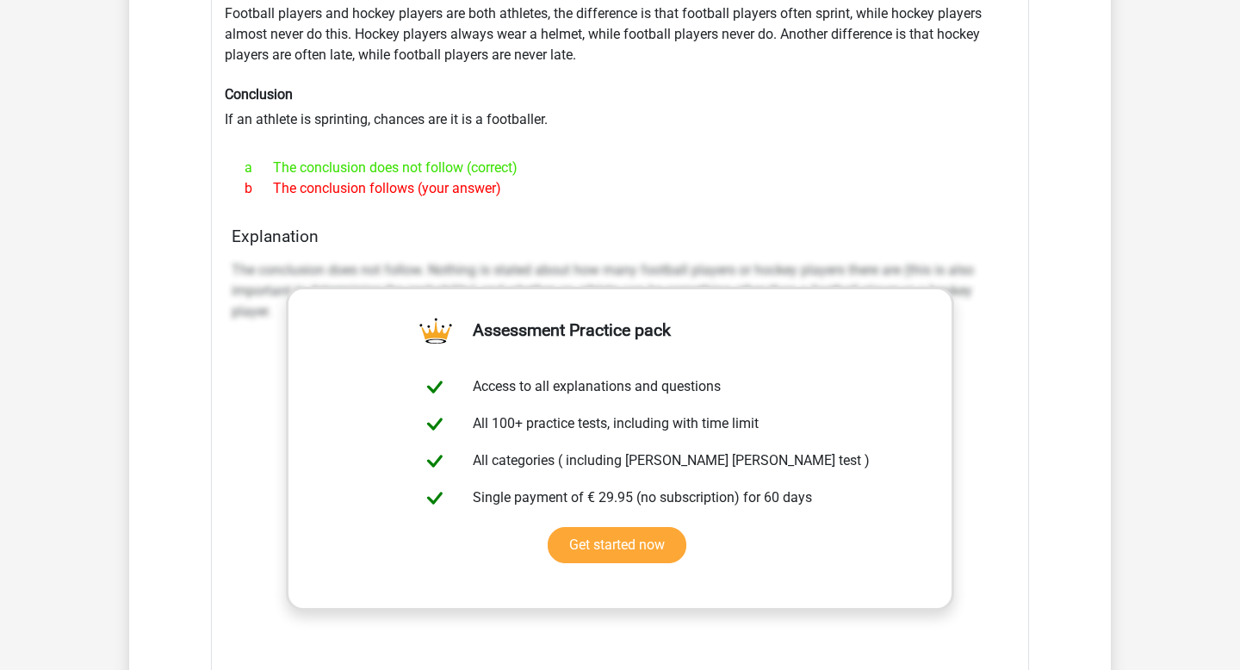
scroll to position [2384, 0]
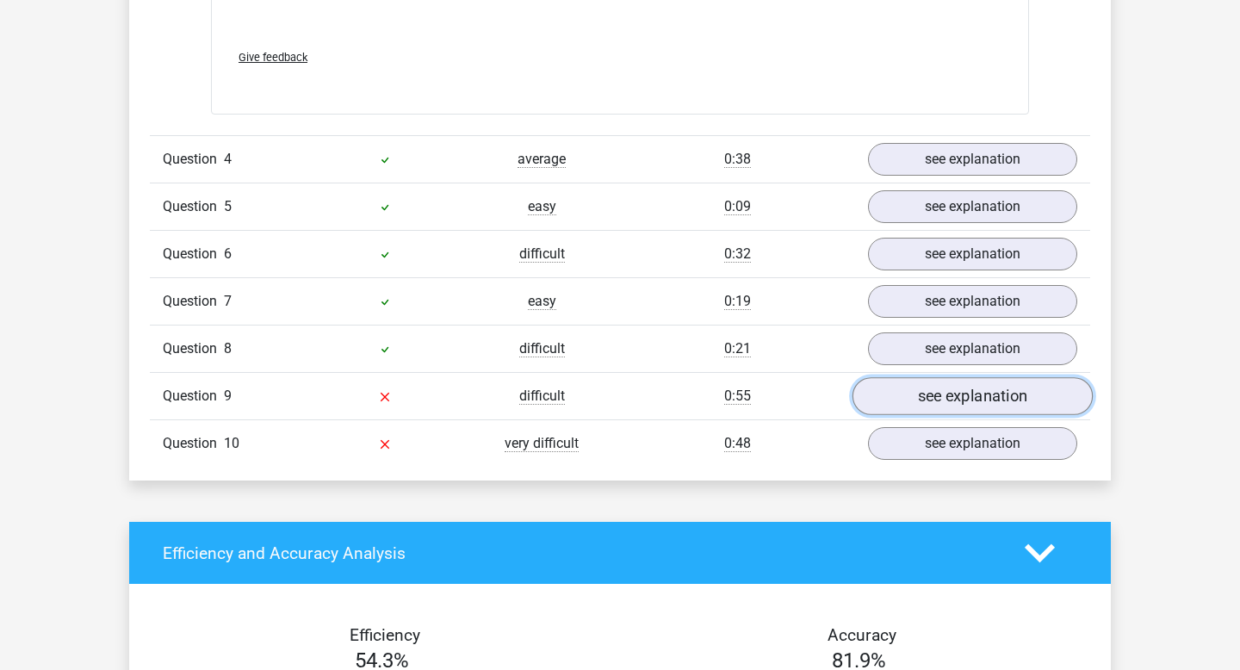
click at [925, 381] on link "see explanation" at bounding box center [972, 397] width 240 height 38
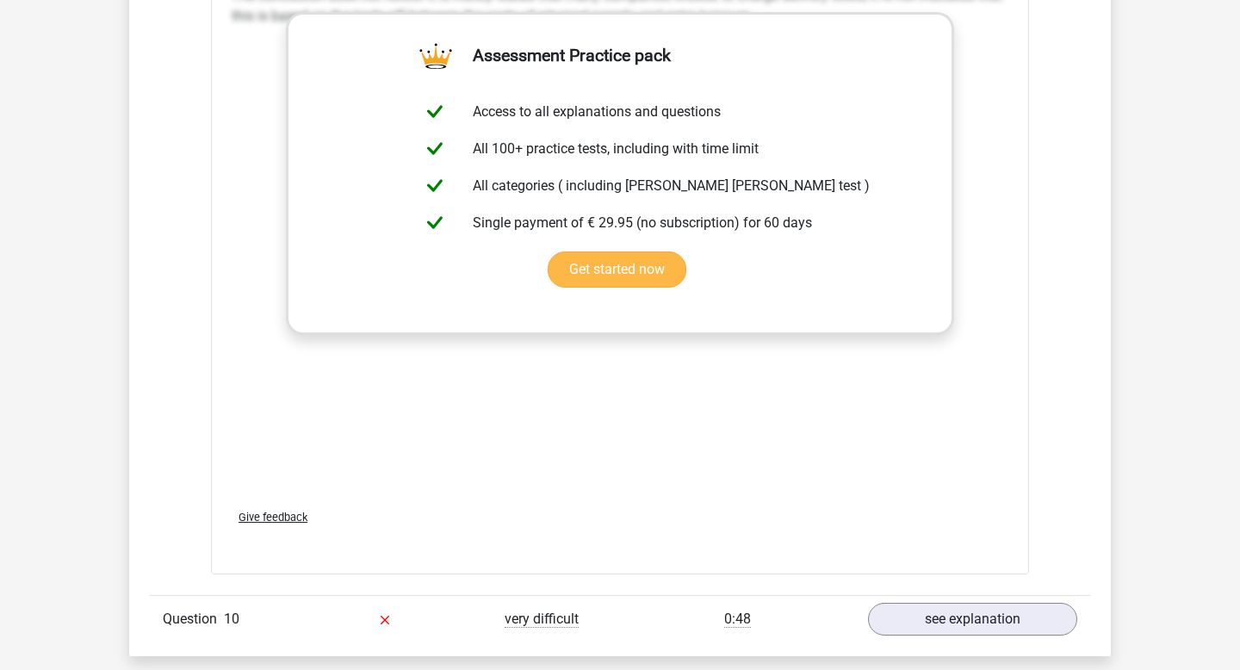
scroll to position [3351, 0]
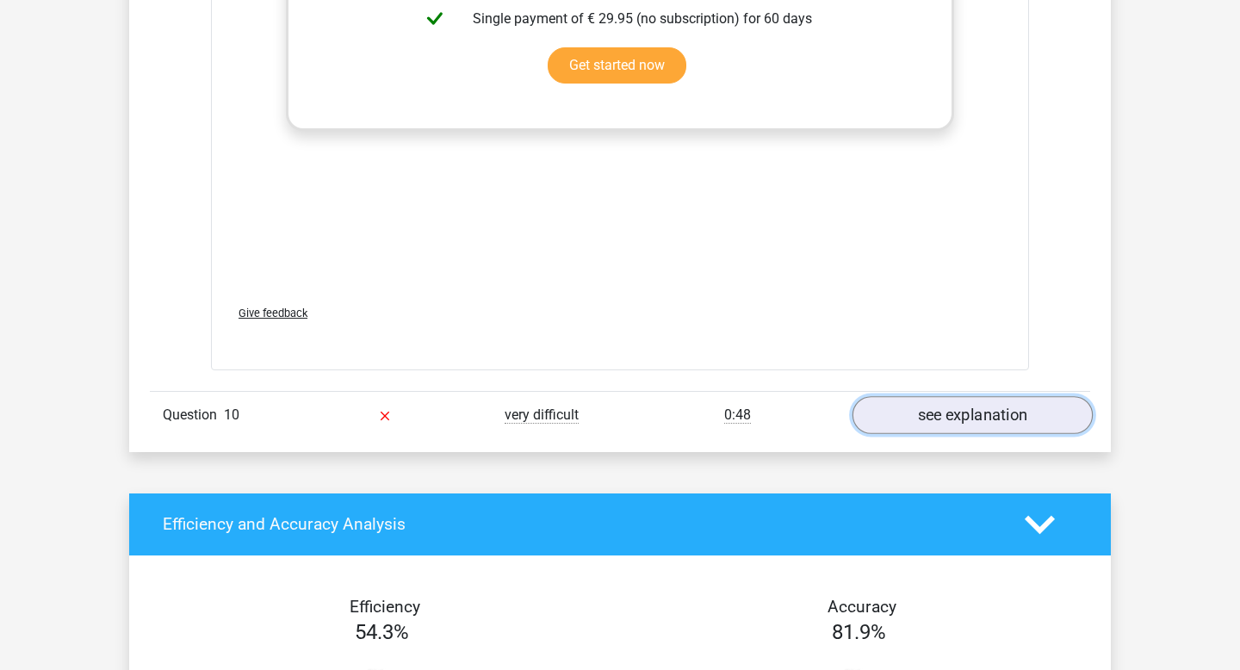
click at [937, 409] on link "see explanation" at bounding box center [972, 415] width 240 height 38
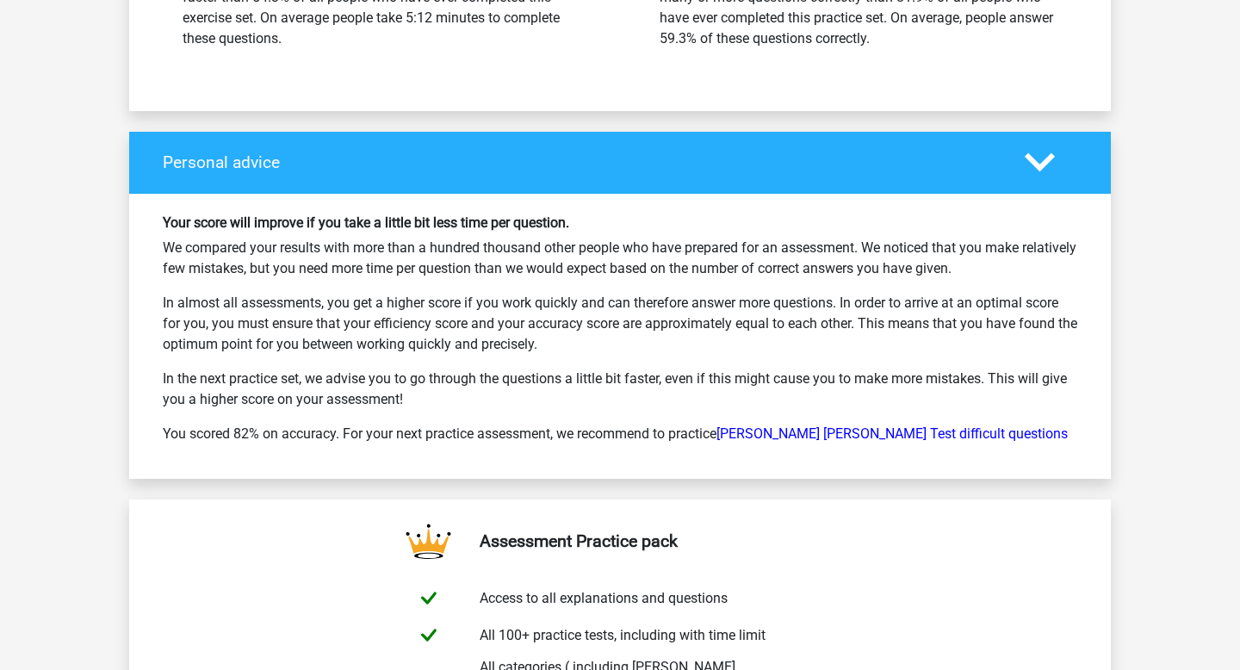
scroll to position [5885, 0]
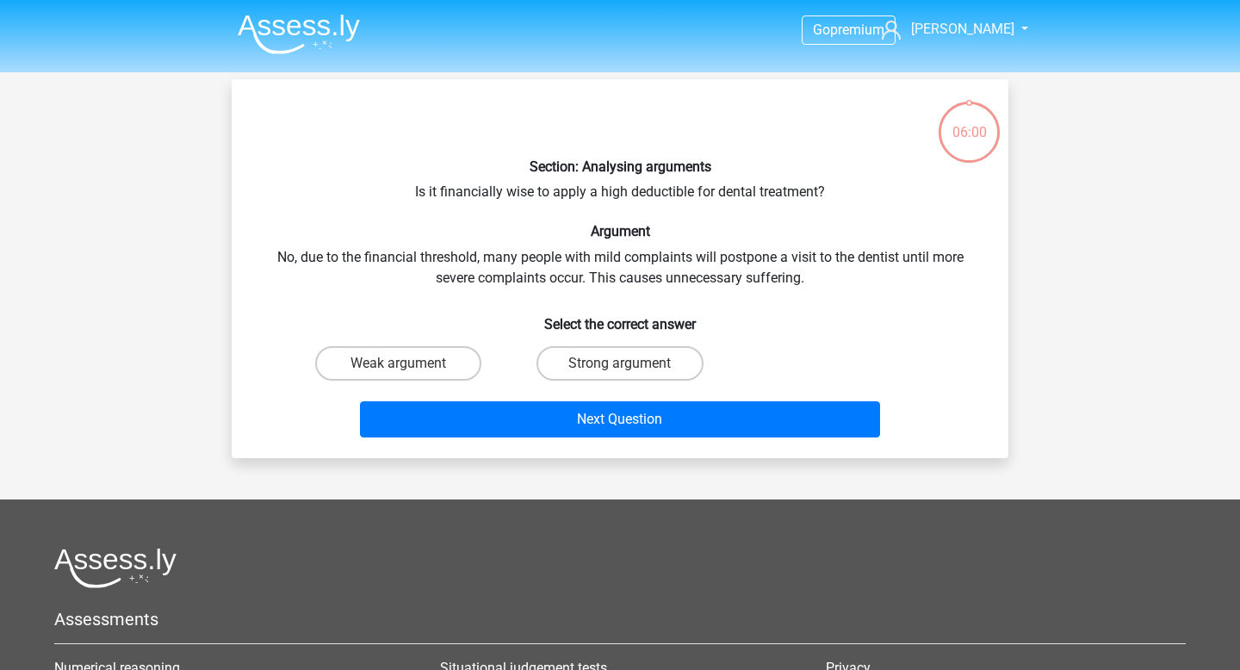
scroll to position [79, 0]
